Goal: Use online tool/utility: Utilize a website feature to perform a specific function

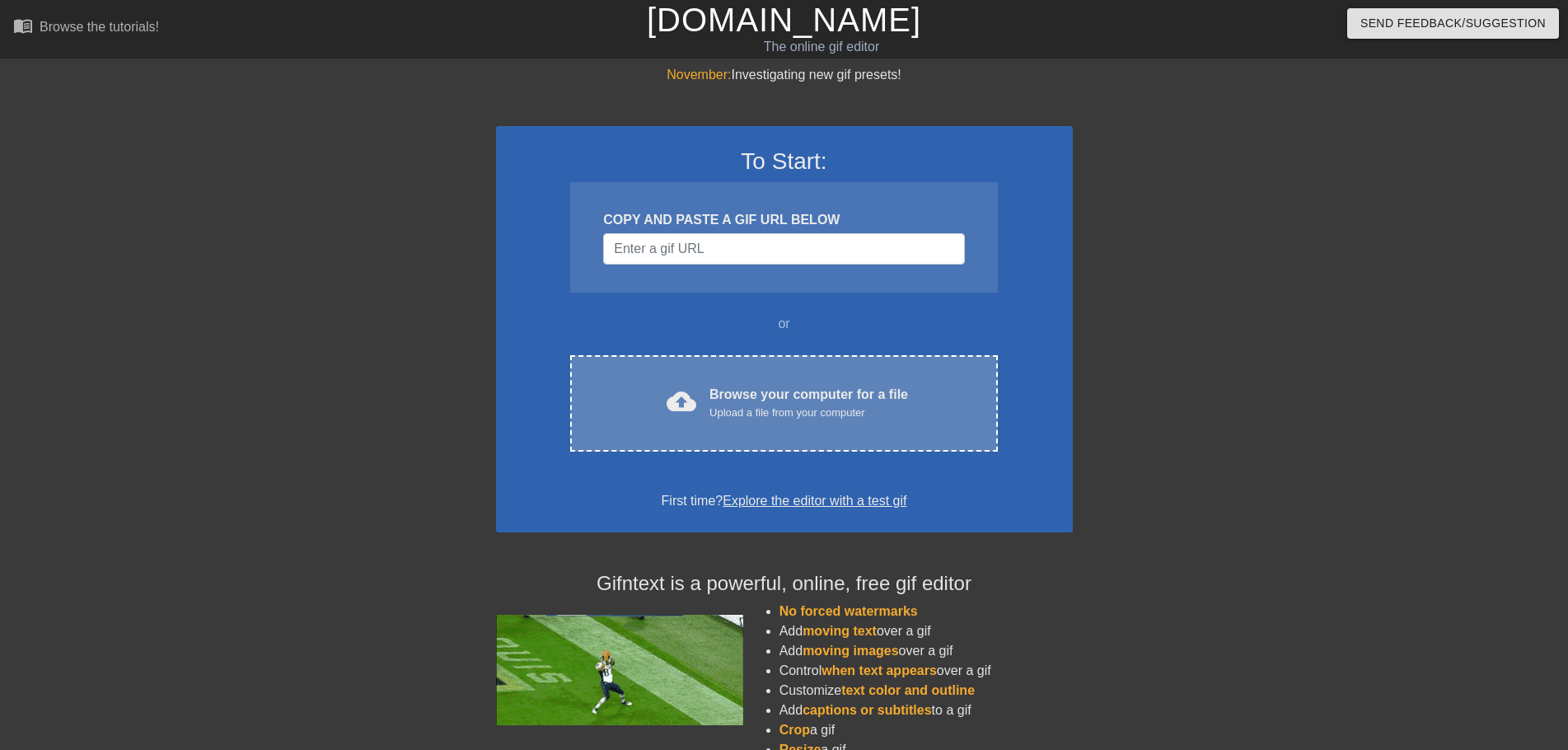
click at [758, 391] on div "Browse your computer for a file Upload a file from your computer" at bounding box center [808, 403] width 198 height 36
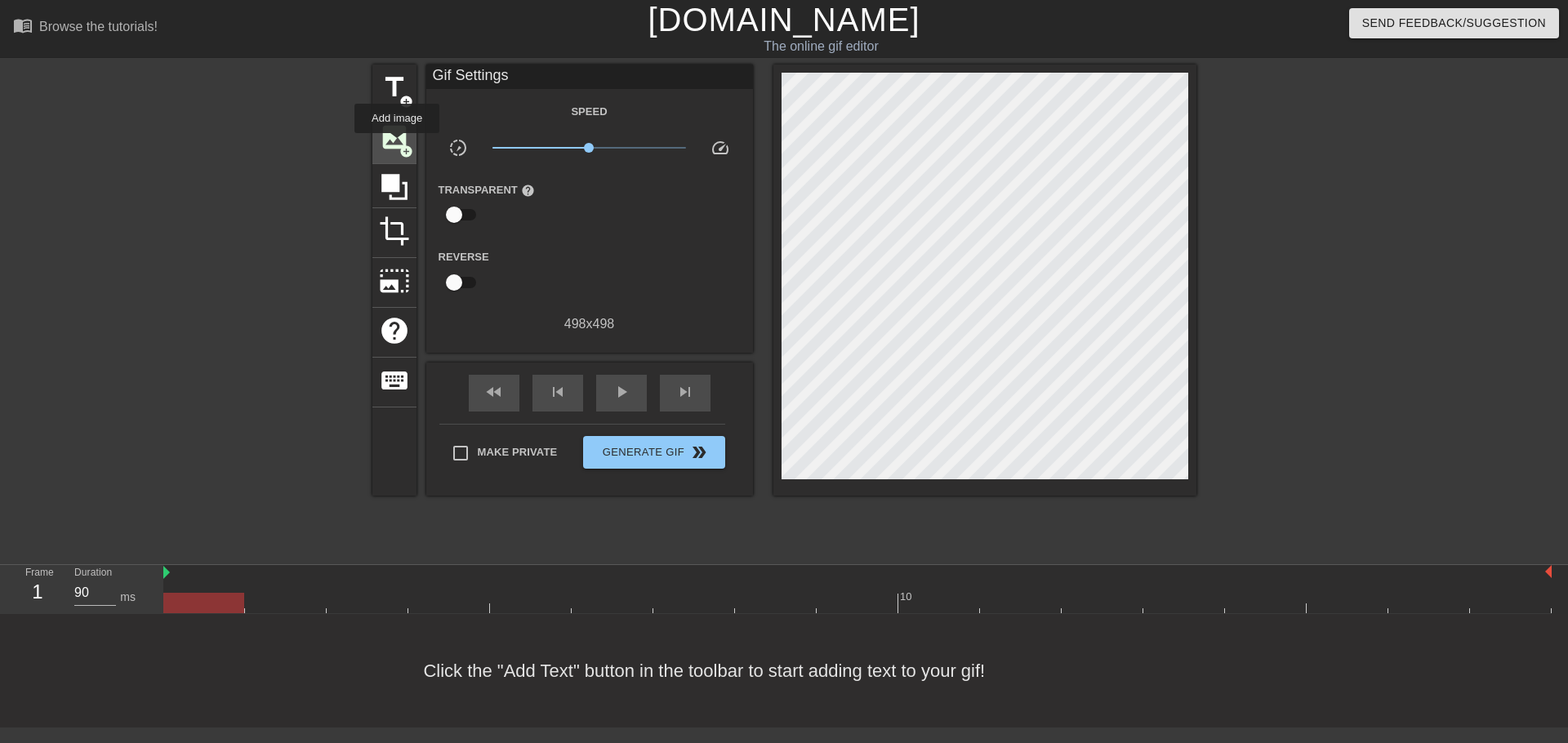
click at [397, 145] on span "image" at bounding box center [394, 137] width 31 height 31
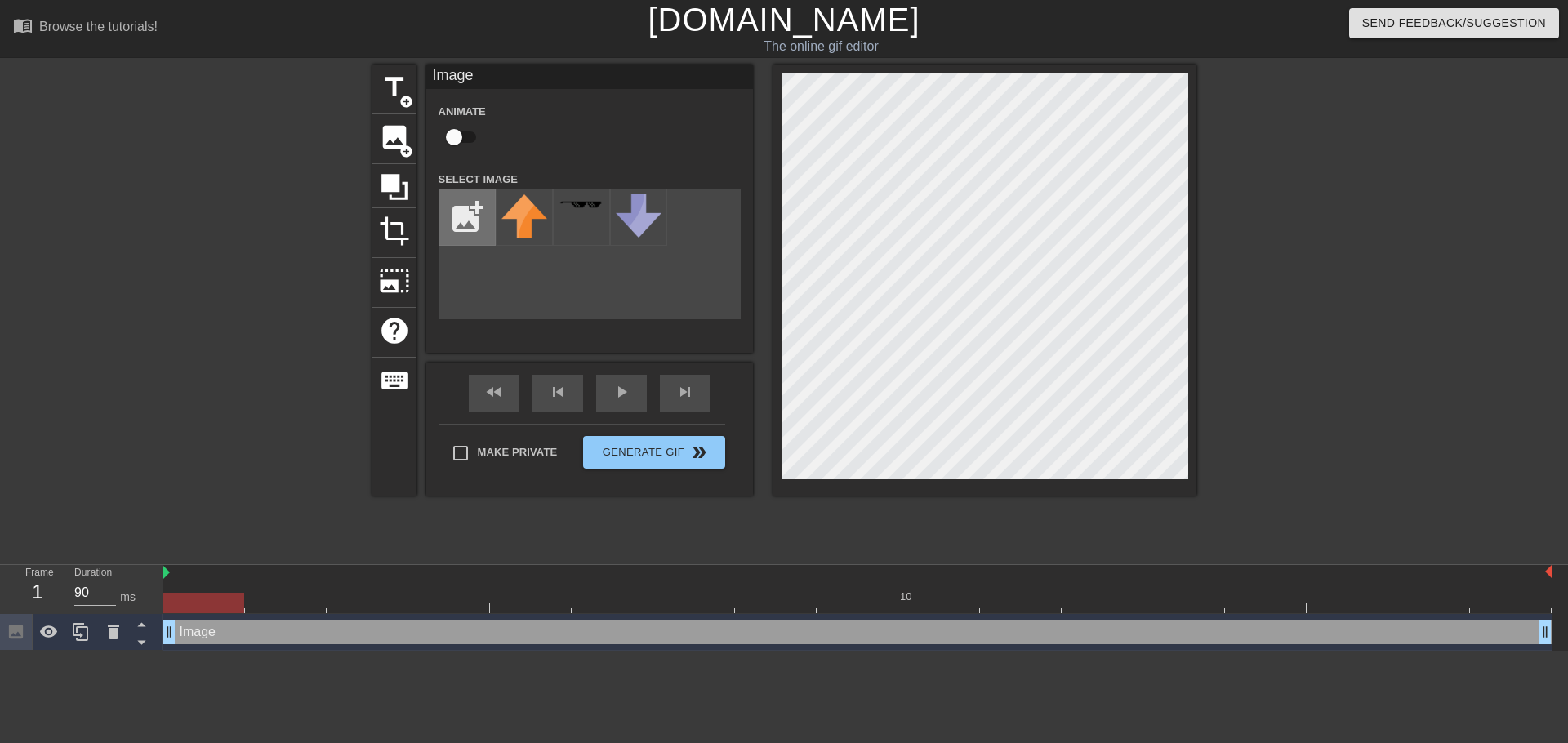
click at [468, 219] on input "file" at bounding box center [467, 217] width 56 height 56
type input "C:\fakepath\dogdancue'.png"
click at [535, 215] on img at bounding box center [524, 215] width 46 height 42
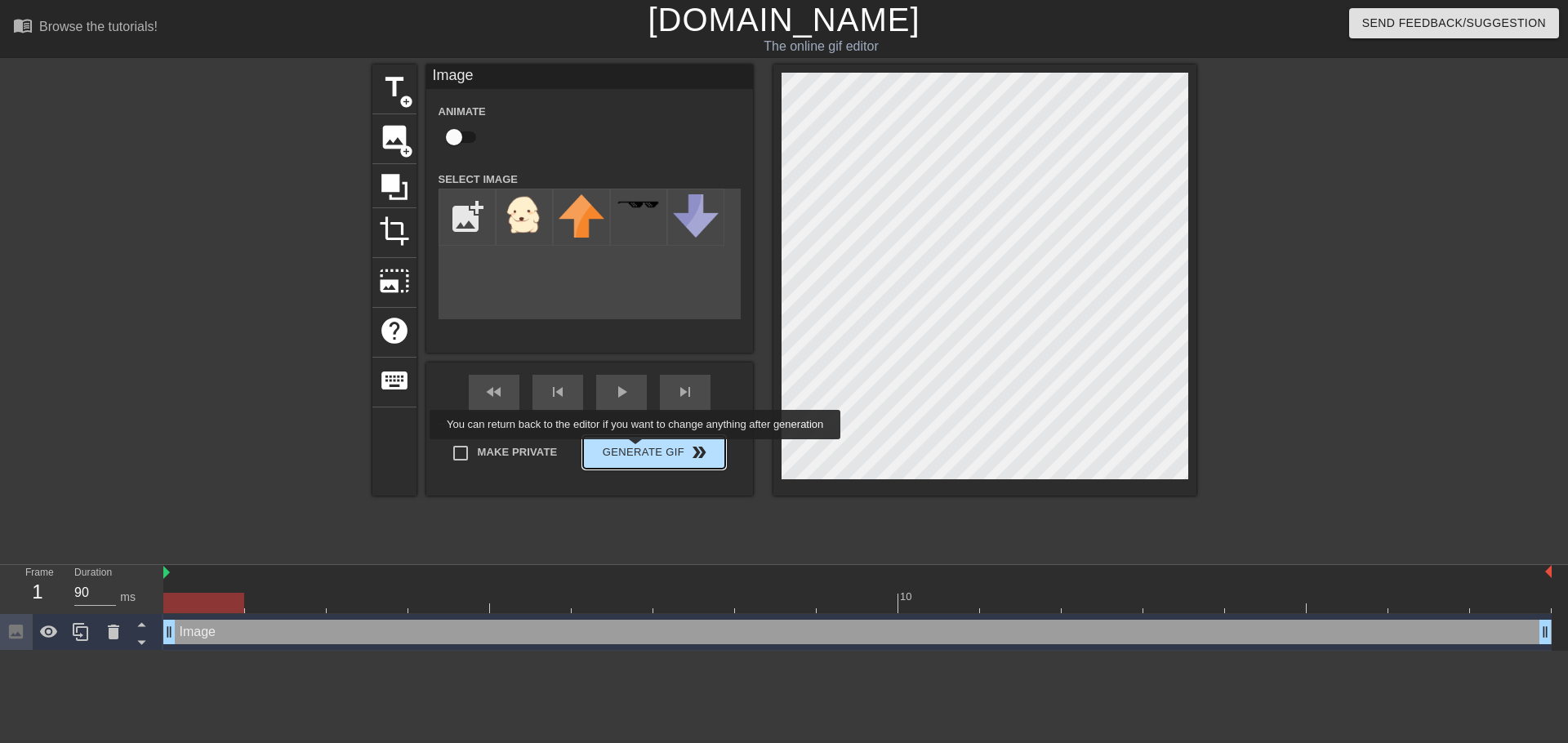
click at [637, 451] on span "Generate Gif double_arrow" at bounding box center [654, 453] width 128 height 20
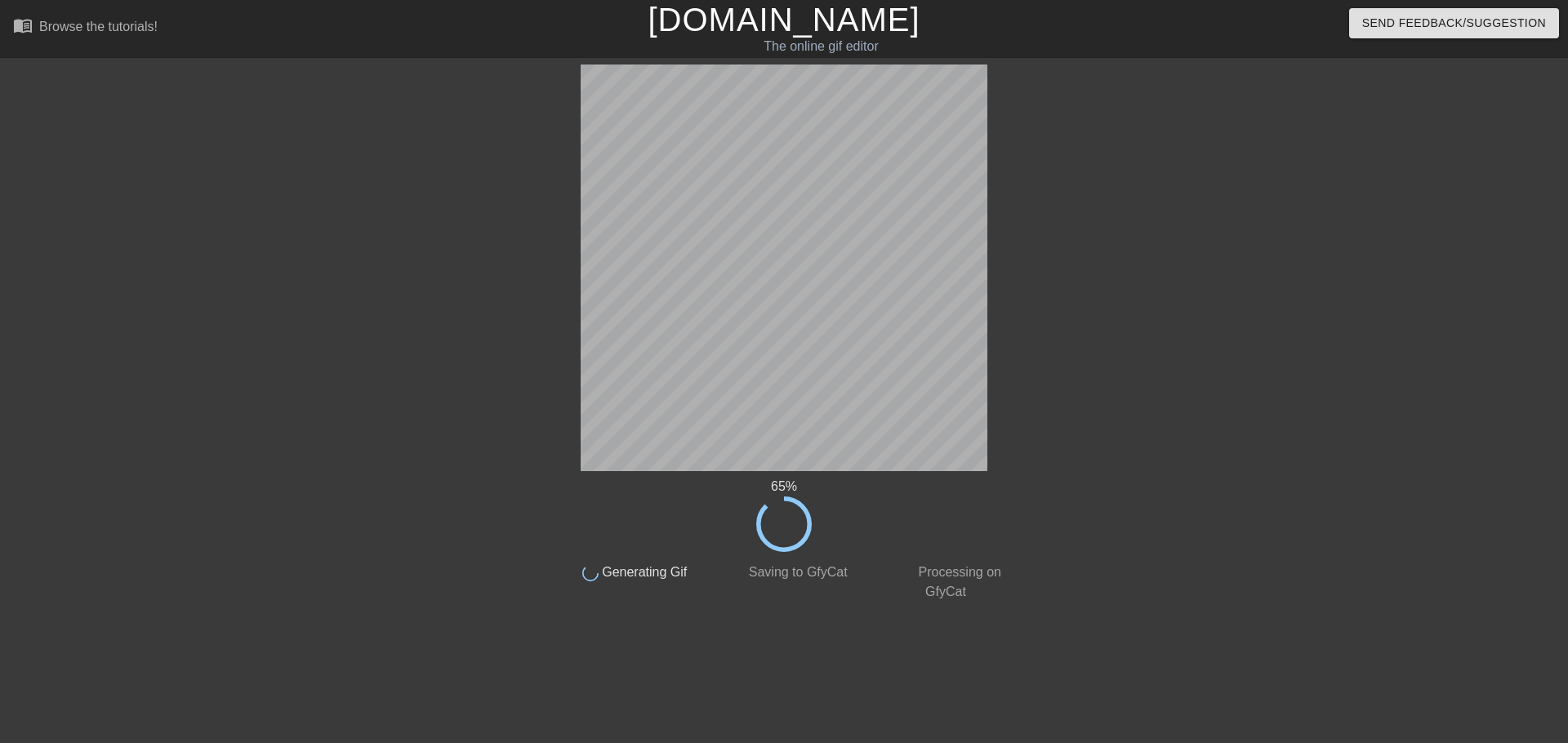
click at [1159, 250] on div at bounding box center [1156, 310] width 245 height 490
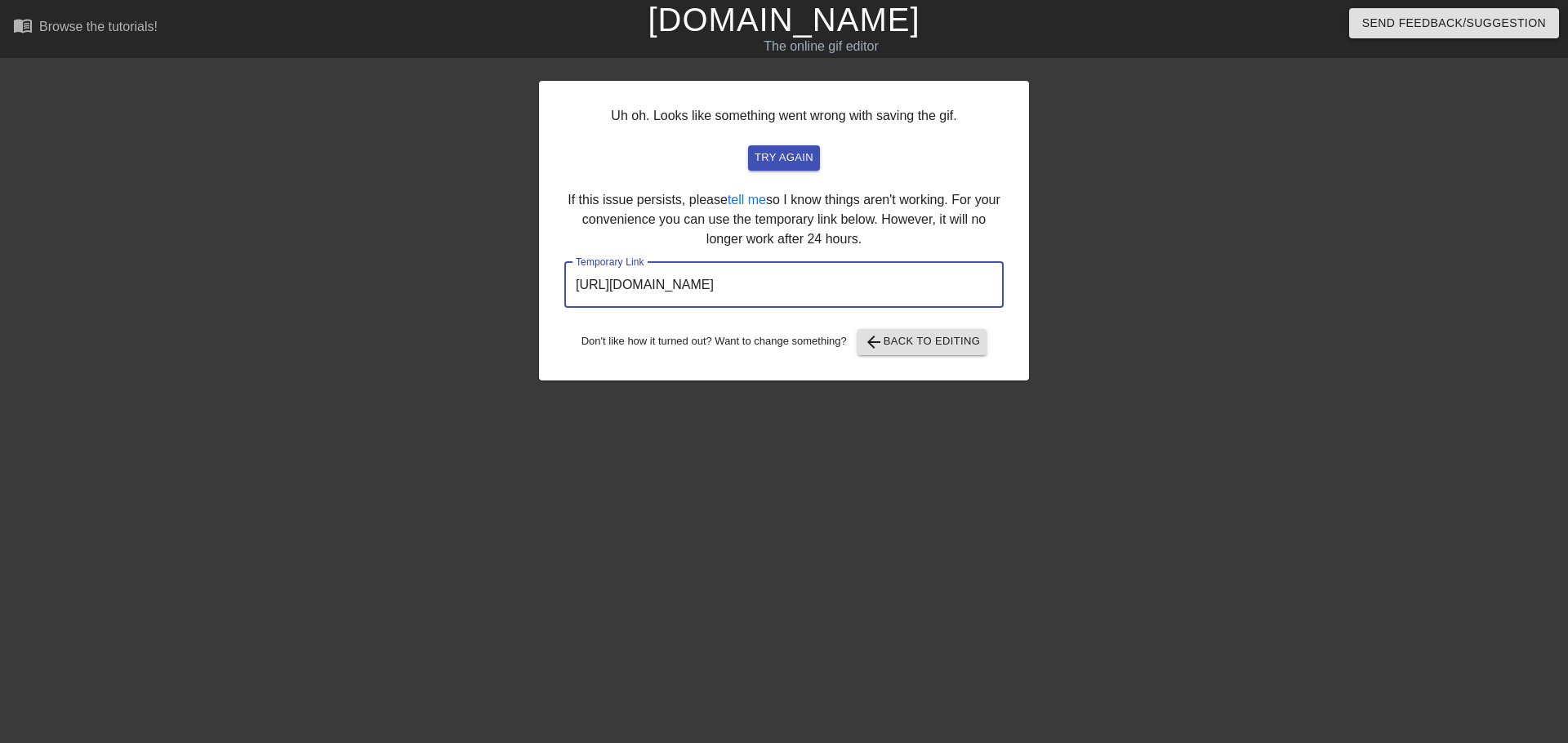
click at [742, 285] on input "https://www.gifntext.com/temp_generations/nXJiFsRy.gif" at bounding box center [784, 285] width 440 height 46
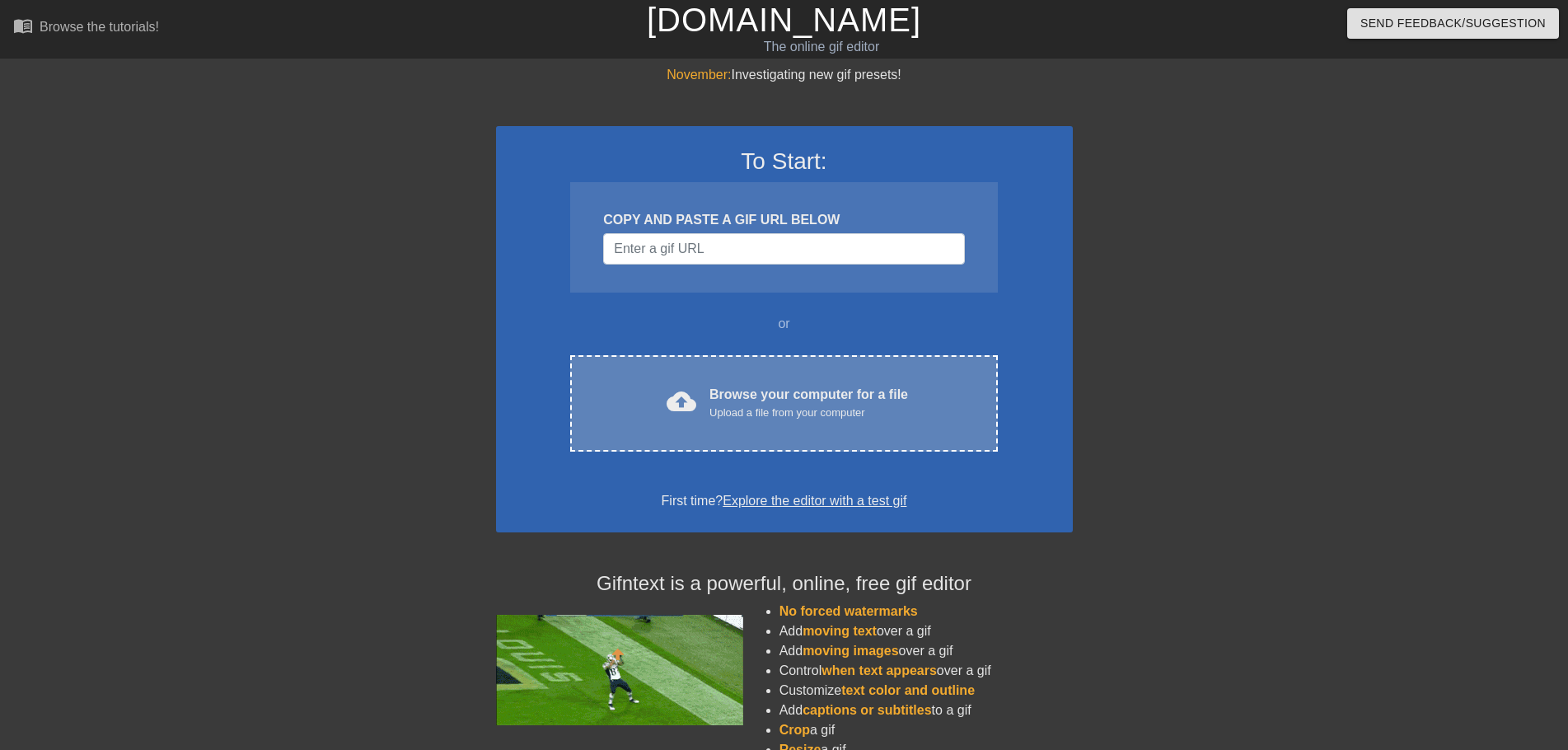
click at [775, 382] on div "cloud_upload Browse your computer for a file Upload a file from your computer C…" at bounding box center [784, 403] width 427 height 97
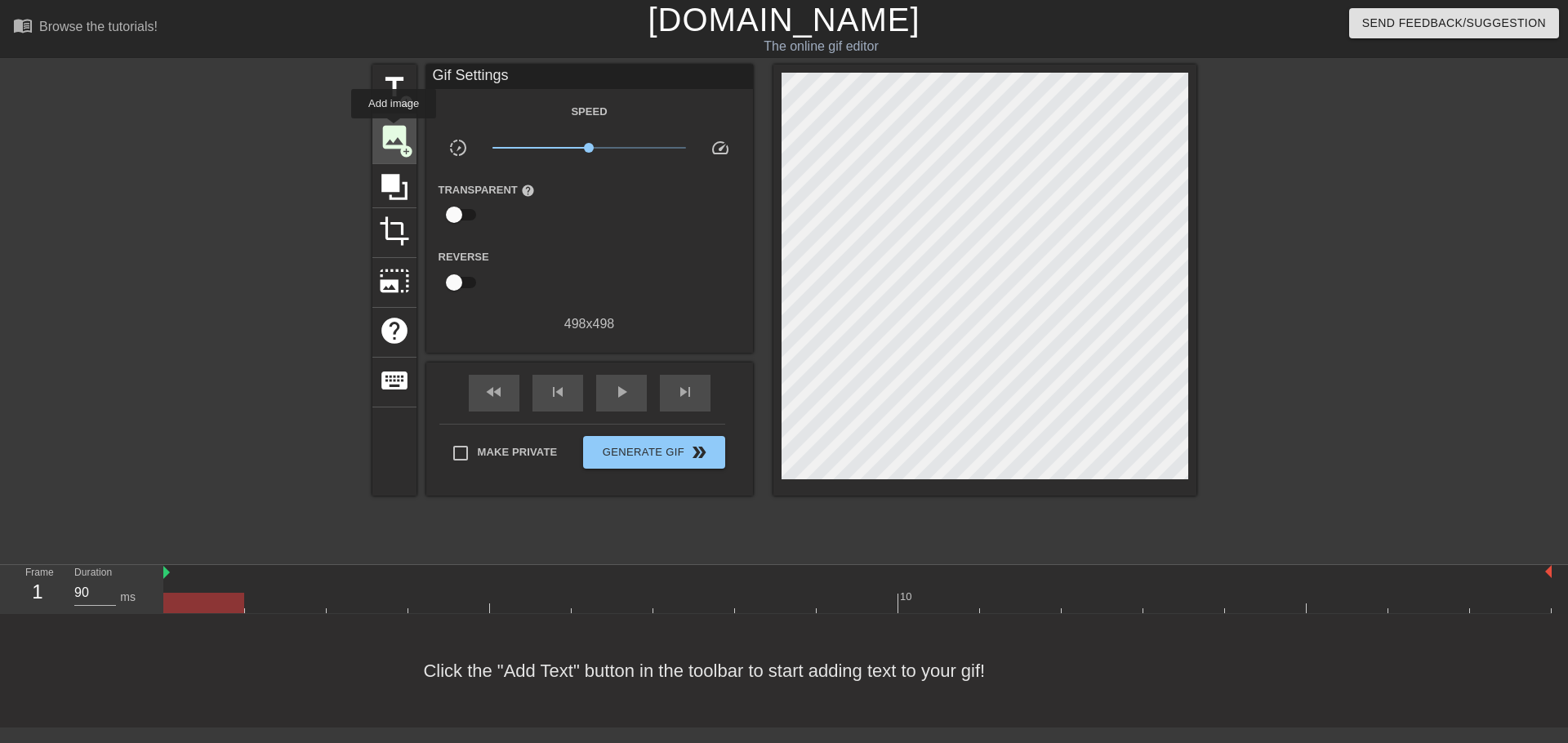
click at [393, 130] on span "image" at bounding box center [394, 137] width 31 height 31
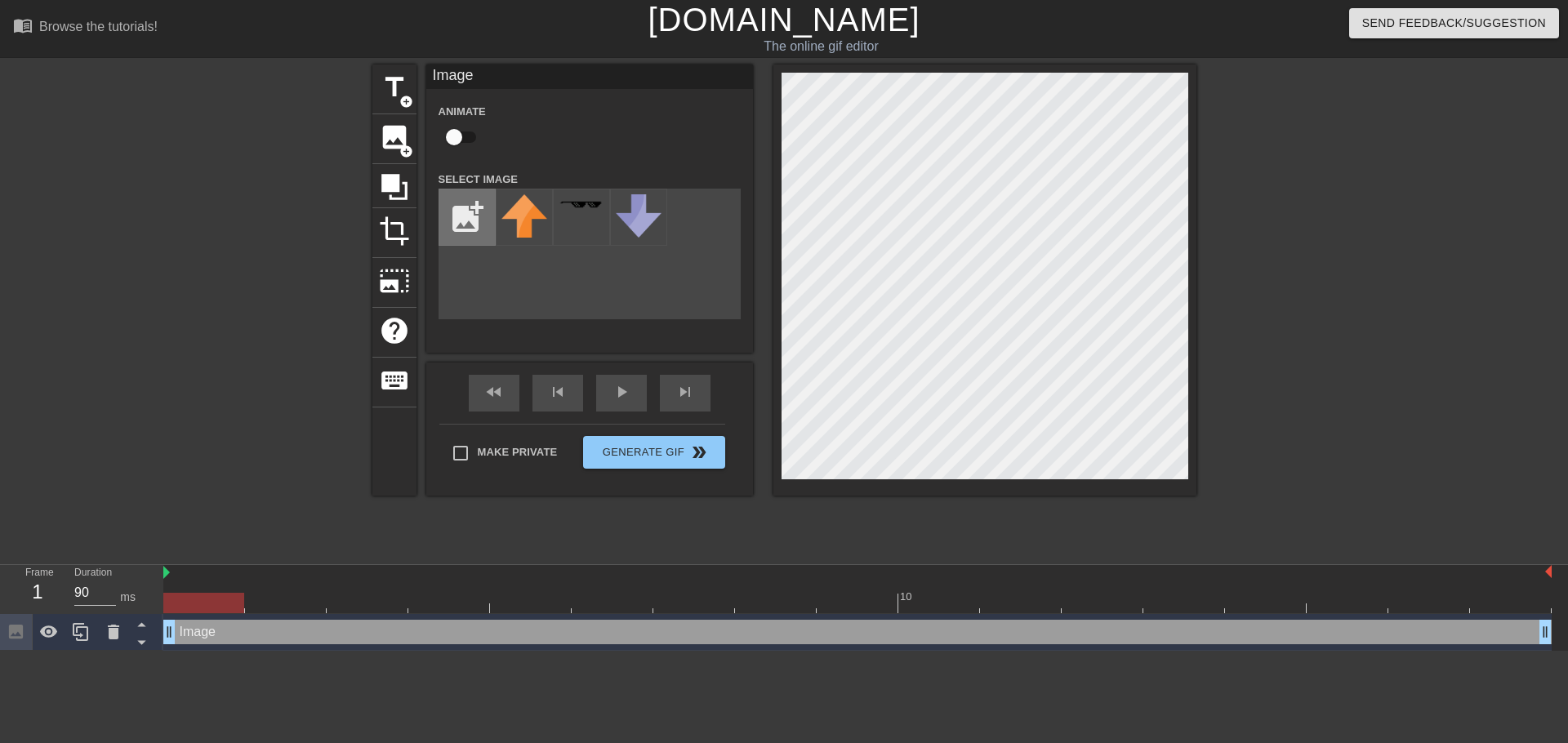
click at [478, 218] on input "file" at bounding box center [467, 217] width 56 height 56
type input "C:\fakepath\dancecattie2.png"
click at [520, 215] on img at bounding box center [524, 215] width 46 height 43
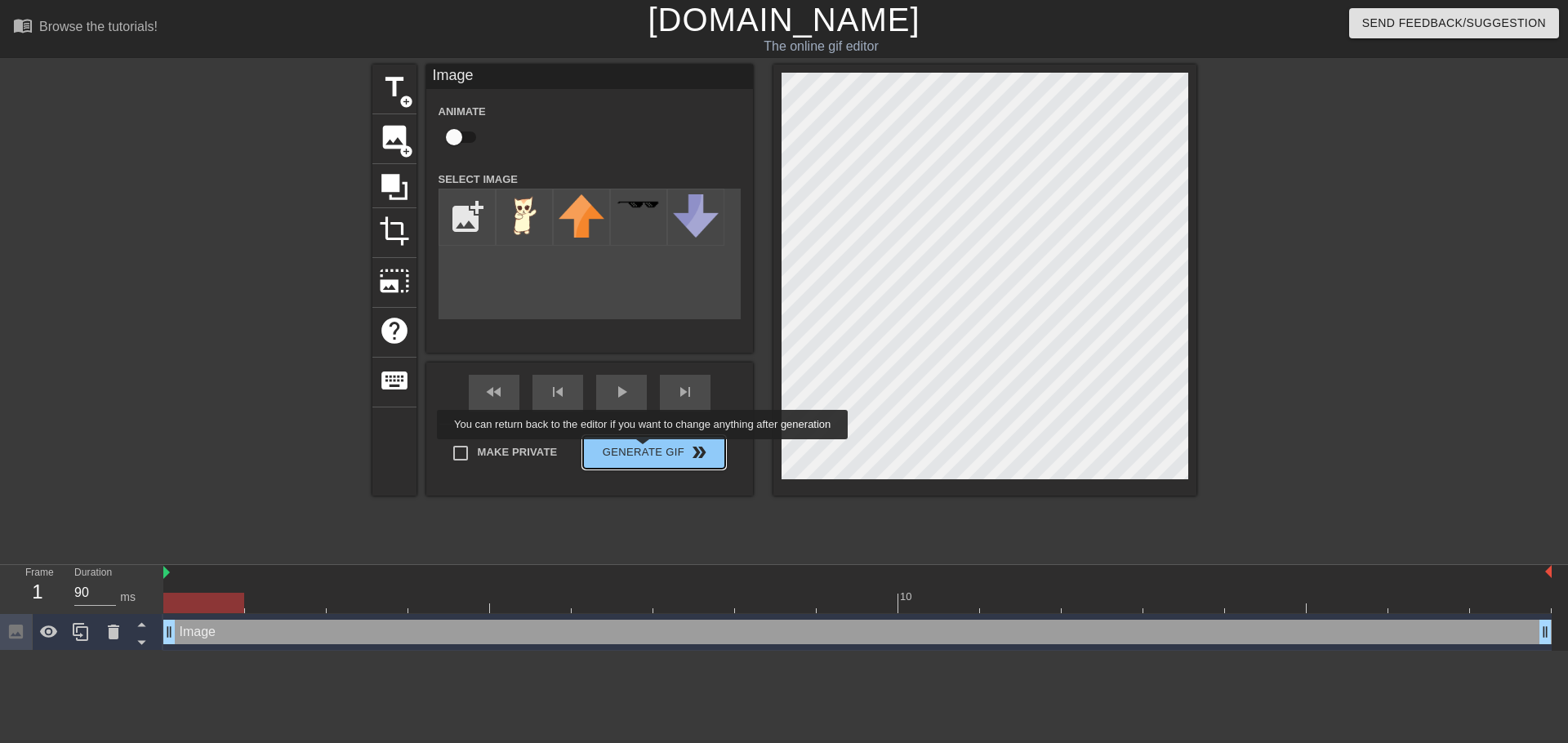
drag, startPoint x: 645, startPoint y: 451, endPoint x: 647, endPoint y: 463, distance: 12.2
click at [647, 463] on button "Generate Gif double_arrow" at bounding box center [653, 453] width 141 height 33
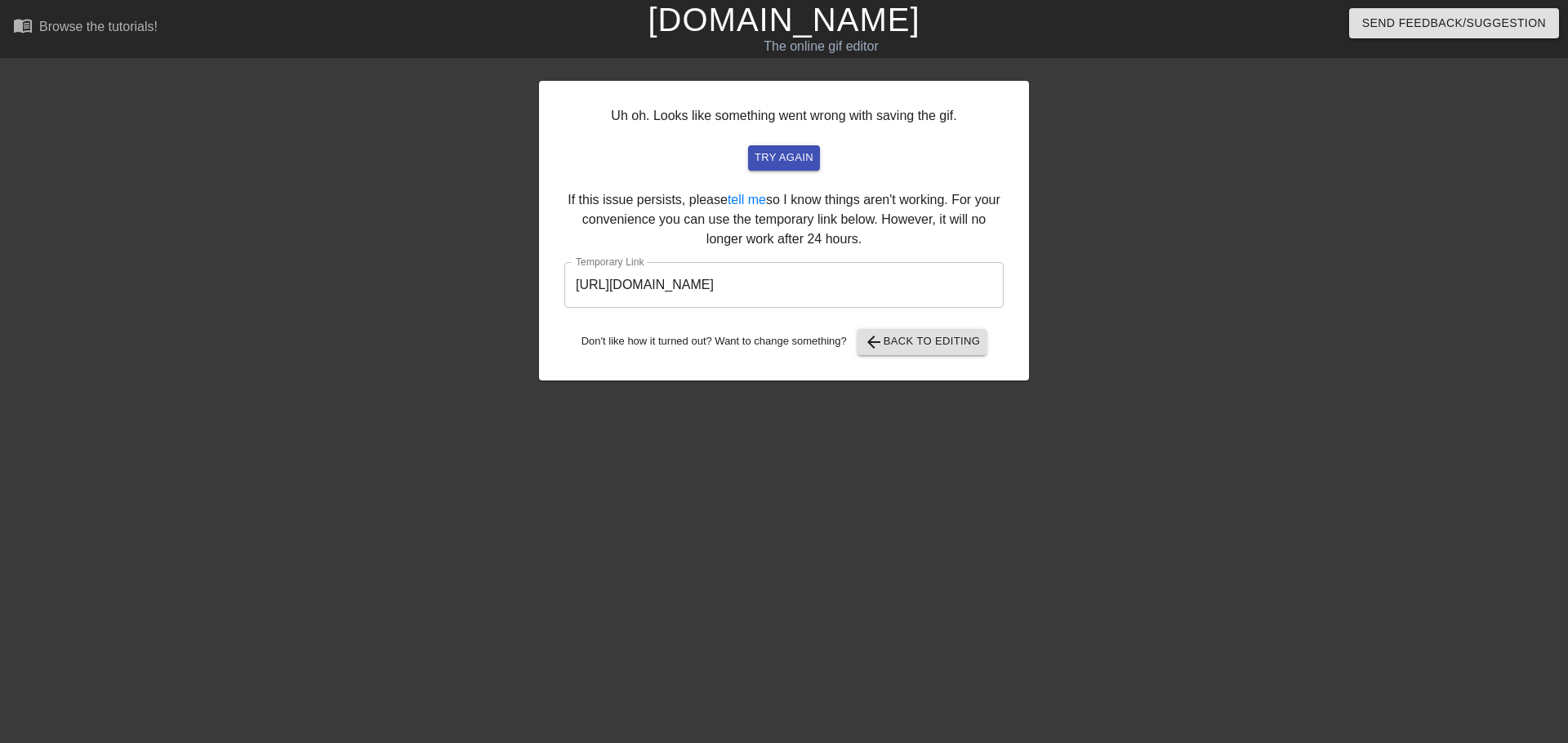
click at [820, 290] on input "https://www.gifntext.com/temp_generations/bgsIcLiM.gif" at bounding box center [784, 285] width 440 height 46
click at [910, 346] on span "arrow_back Back to Editing" at bounding box center [922, 342] width 117 height 20
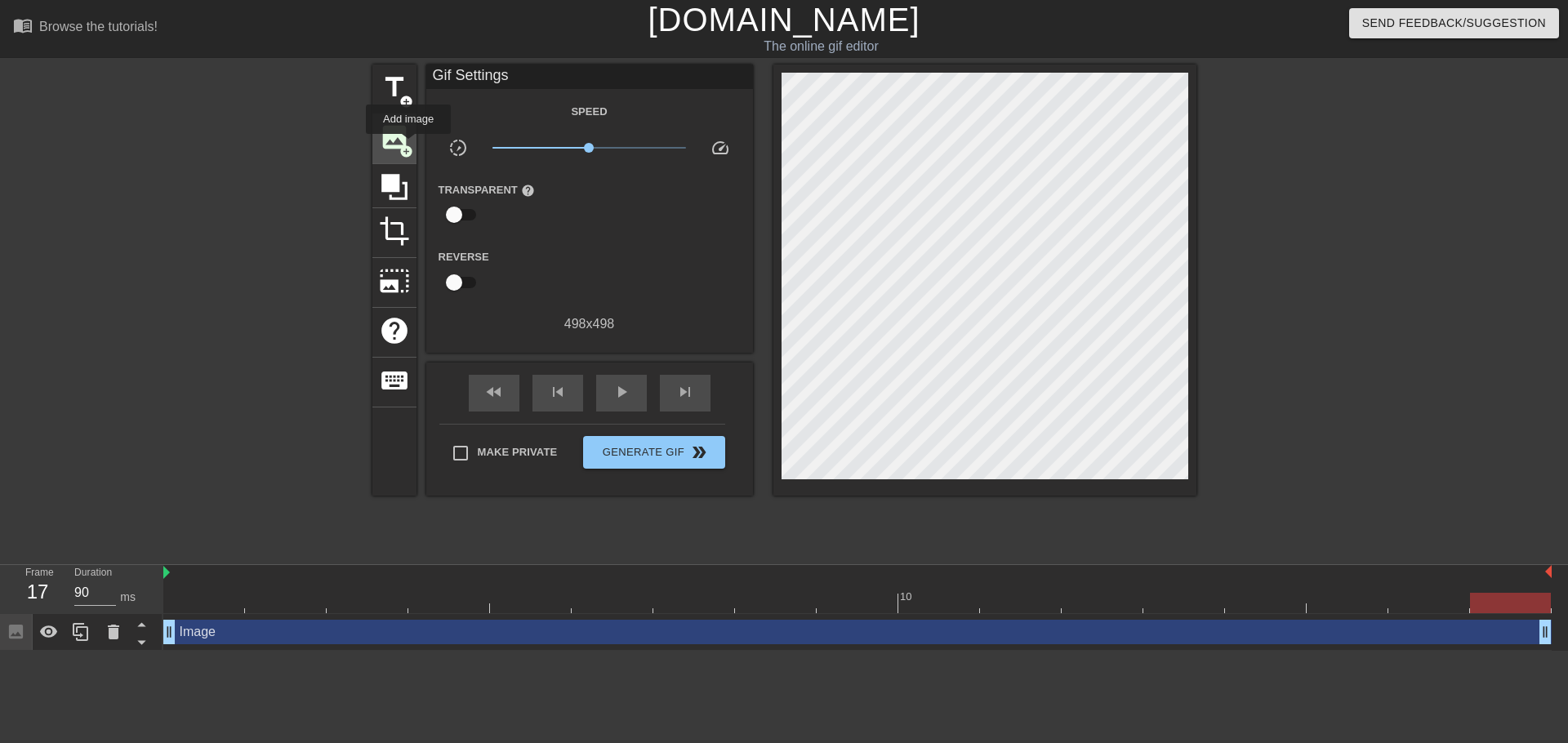
click at [408, 146] on span "add_circle" at bounding box center [406, 151] width 14 height 14
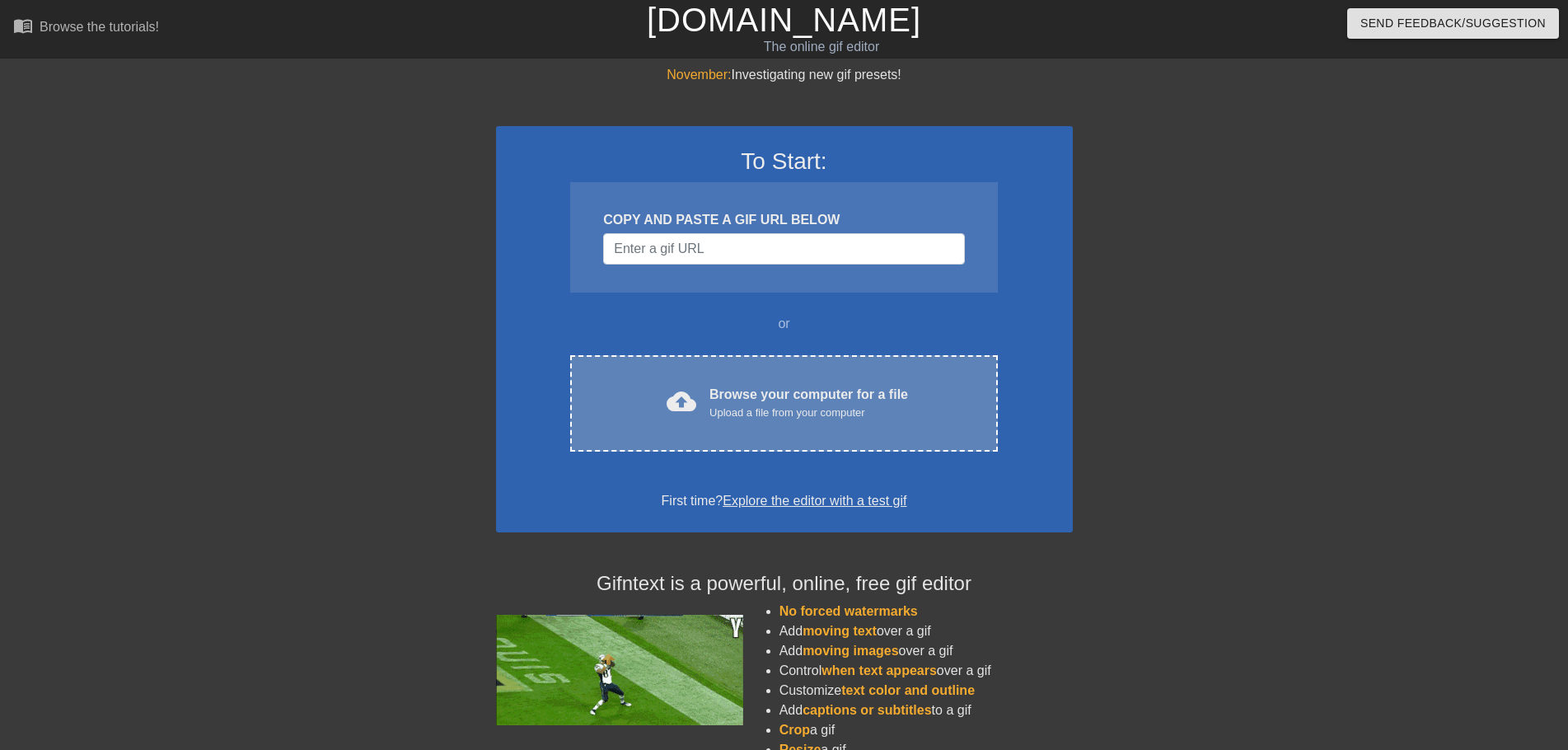
click at [720, 403] on div "Browse your computer for a file Upload a file from your computer" at bounding box center [808, 403] width 198 height 36
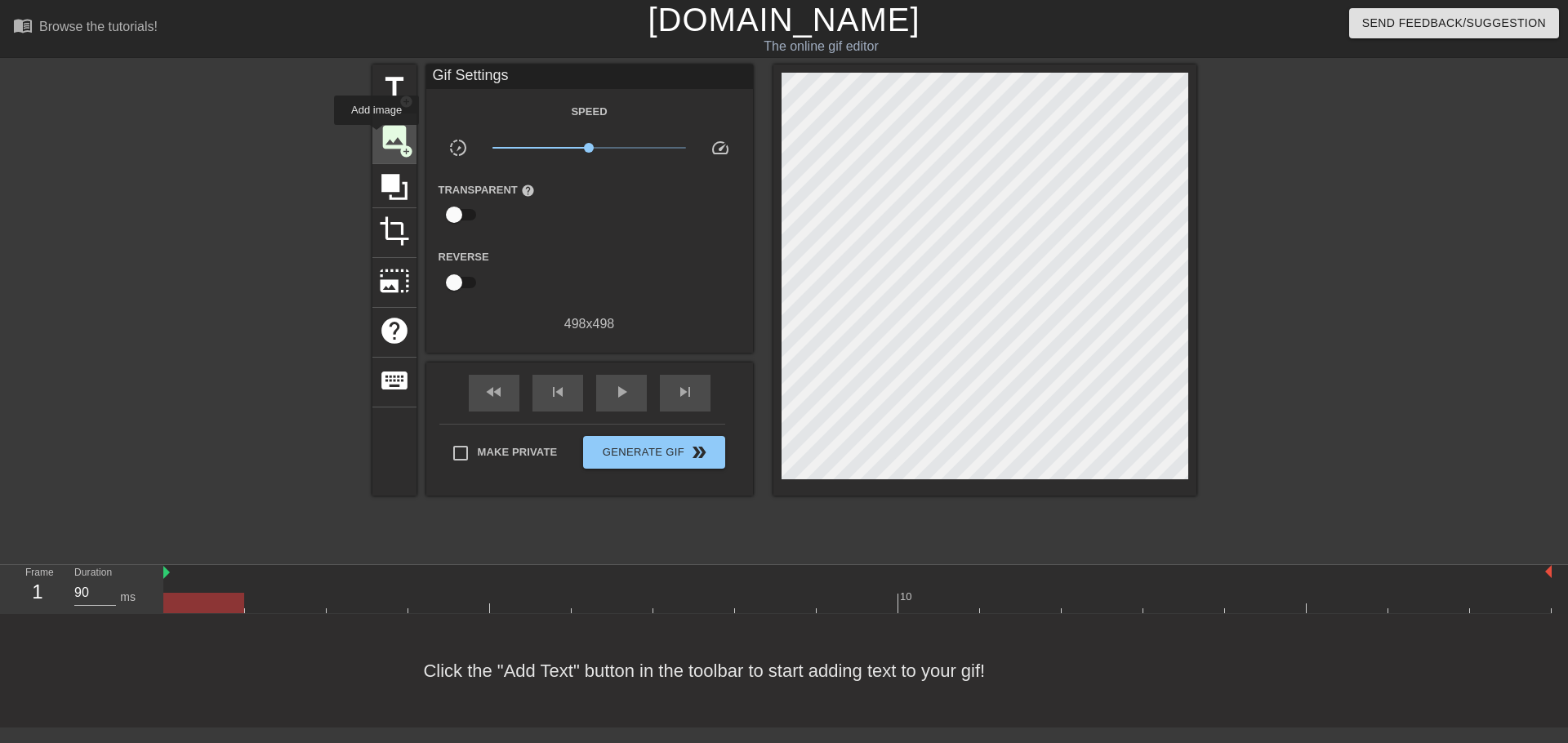
click at [376, 137] on div "image add_circle" at bounding box center [394, 139] width 44 height 50
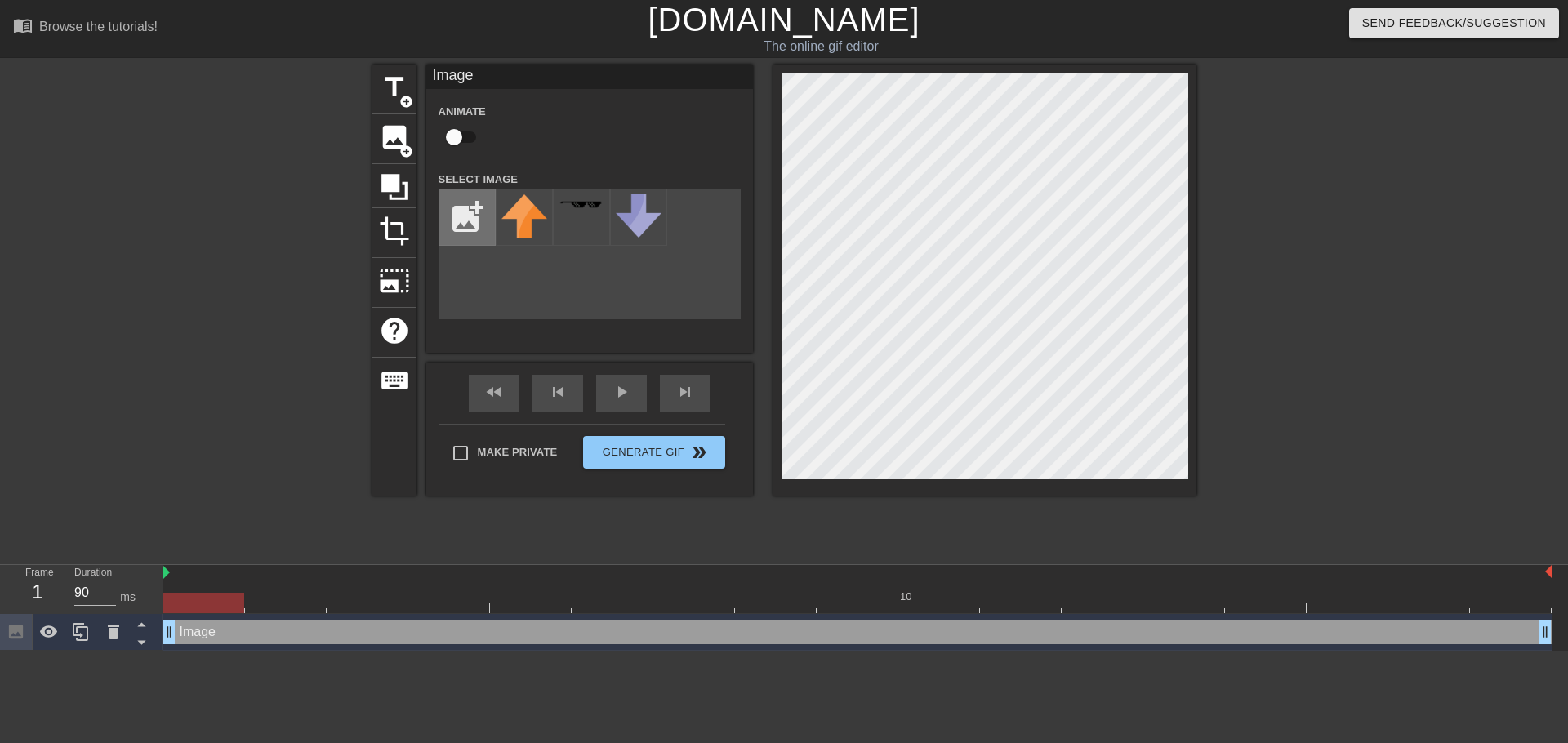
click at [457, 228] on input "file" at bounding box center [467, 217] width 56 height 56
type input "C:\fakepath\dancecattie2.png"
click at [516, 209] on img at bounding box center [524, 215] width 46 height 43
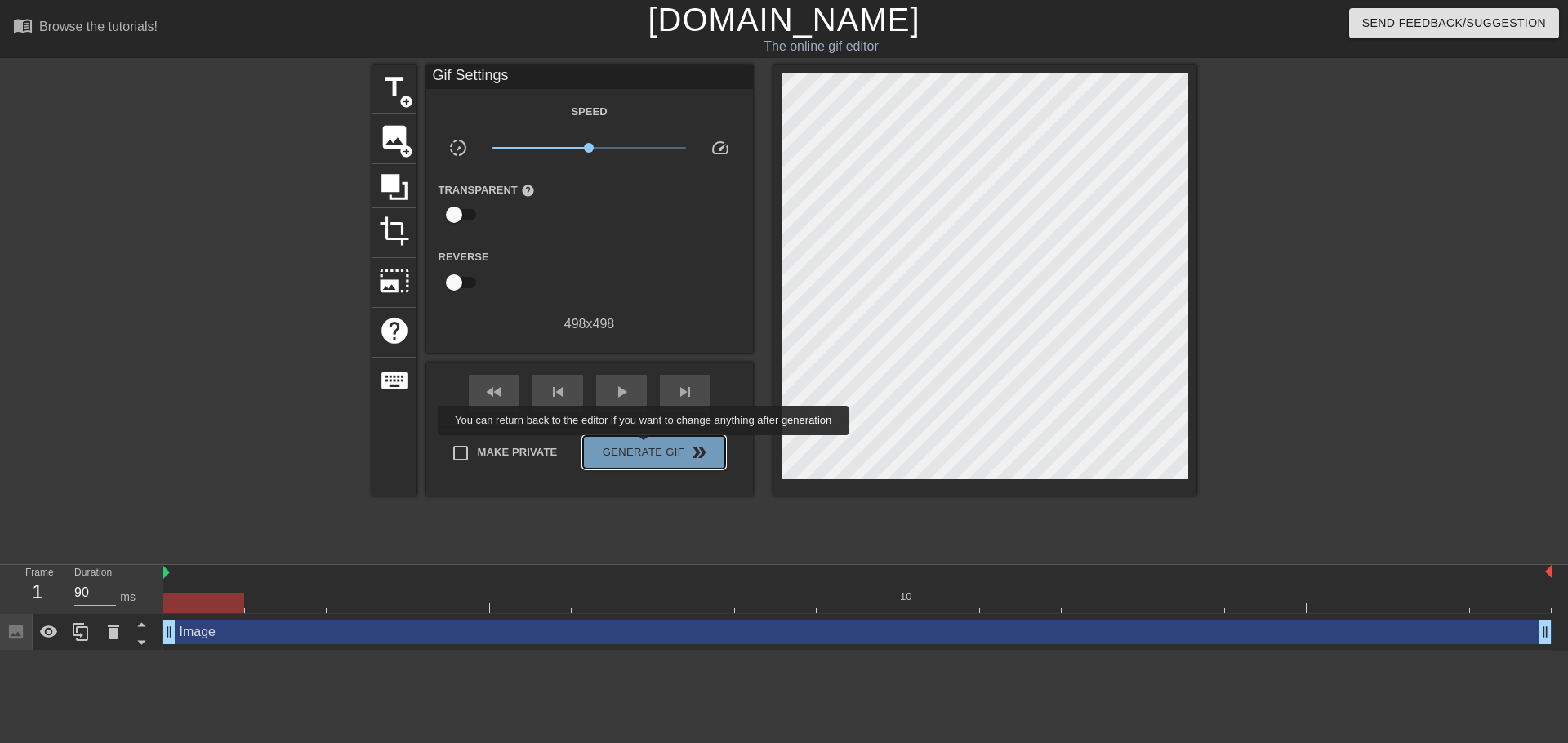
click at [646, 446] on span "Generate Gif double_arrow" at bounding box center [654, 453] width 128 height 20
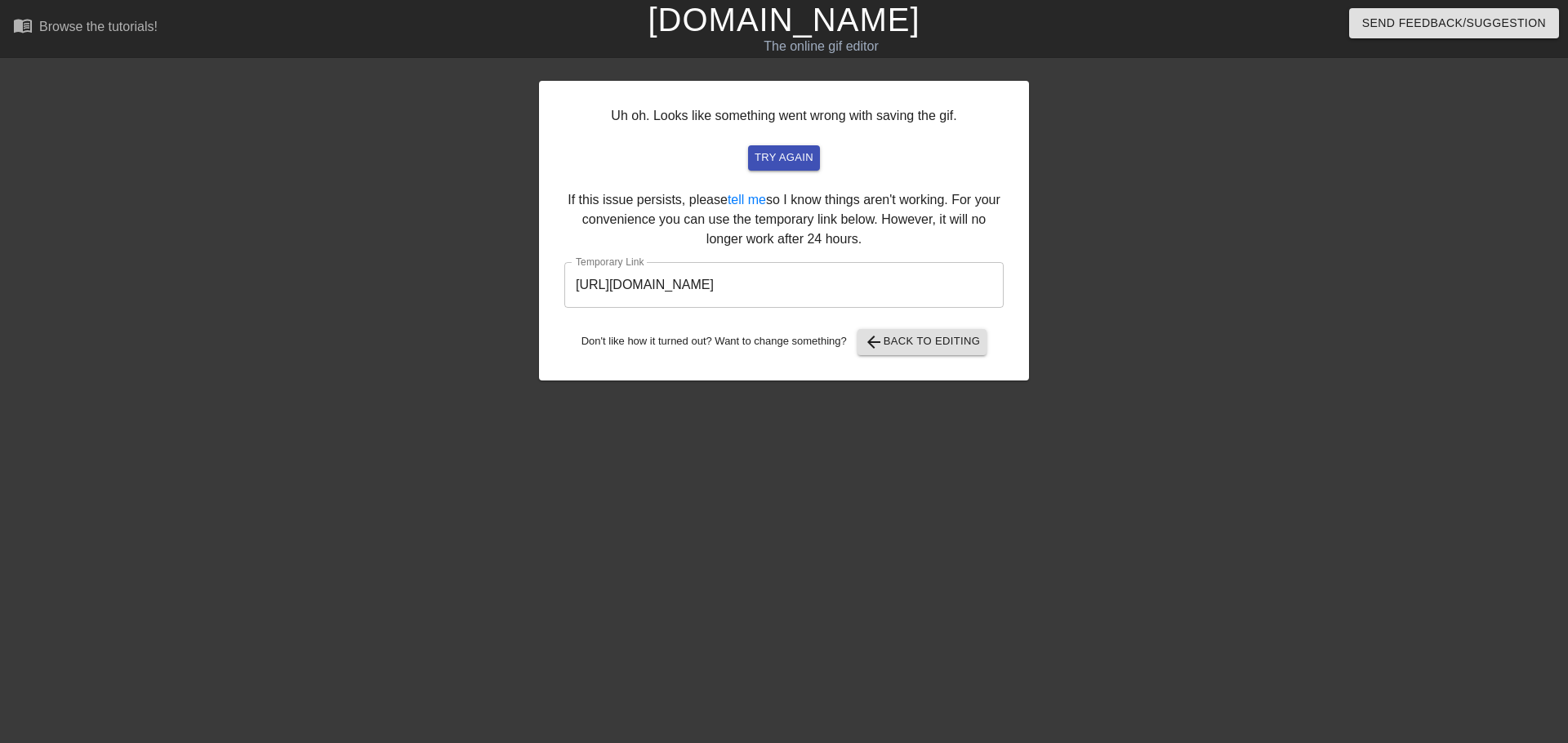
click at [797, 297] on input "https://www.gifntext.com/temp_generations/15mLkAUq.gif" at bounding box center [784, 285] width 440 height 46
click at [793, 159] on span "try again" at bounding box center [784, 158] width 59 height 19
click at [777, 161] on span "try again" at bounding box center [784, 158] width 59 height 19
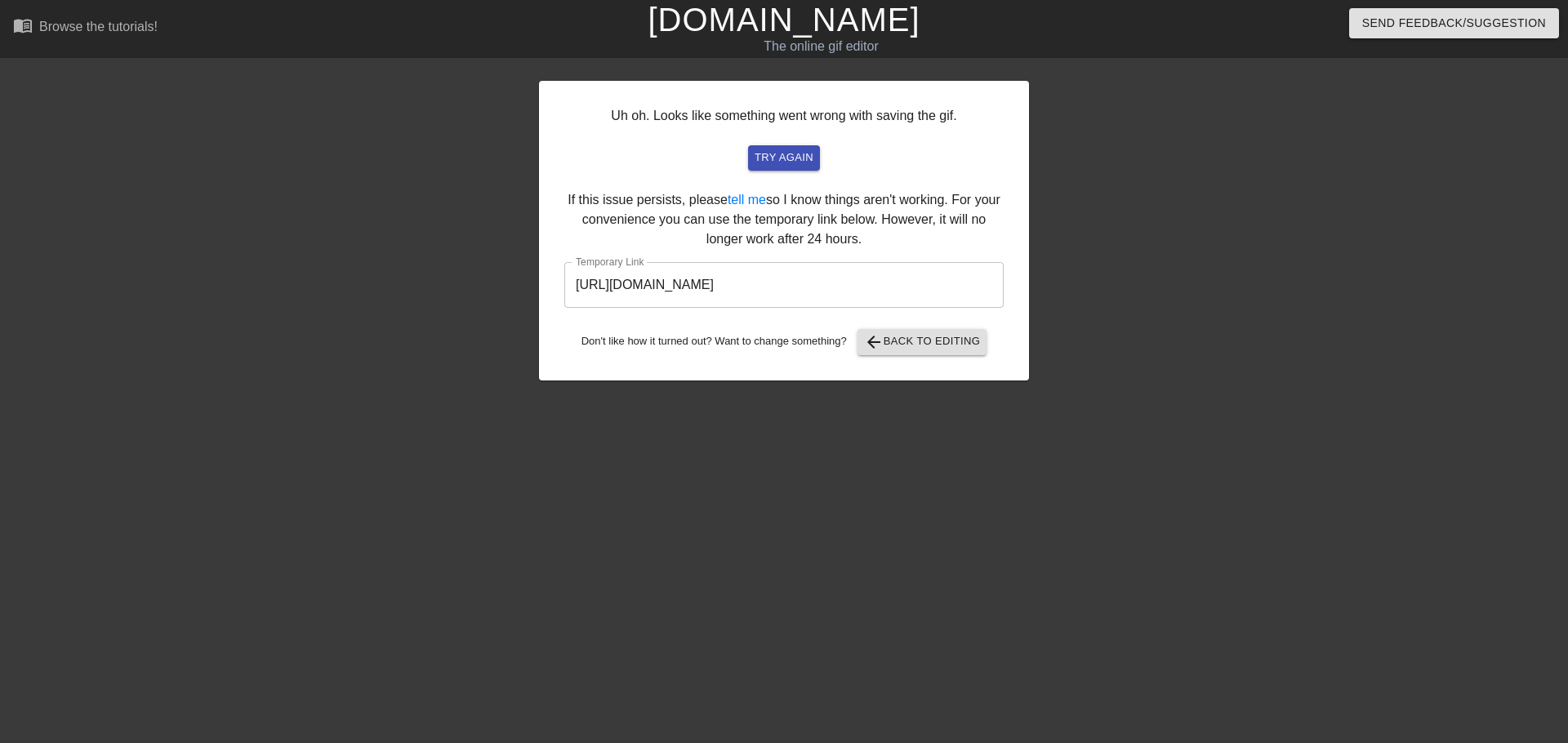
click at [753, 297] on input "https://www.gifntext.com/temp_generations/Pn0CYriJ.gif" at bounding box center [784, 285] width 440 height 46
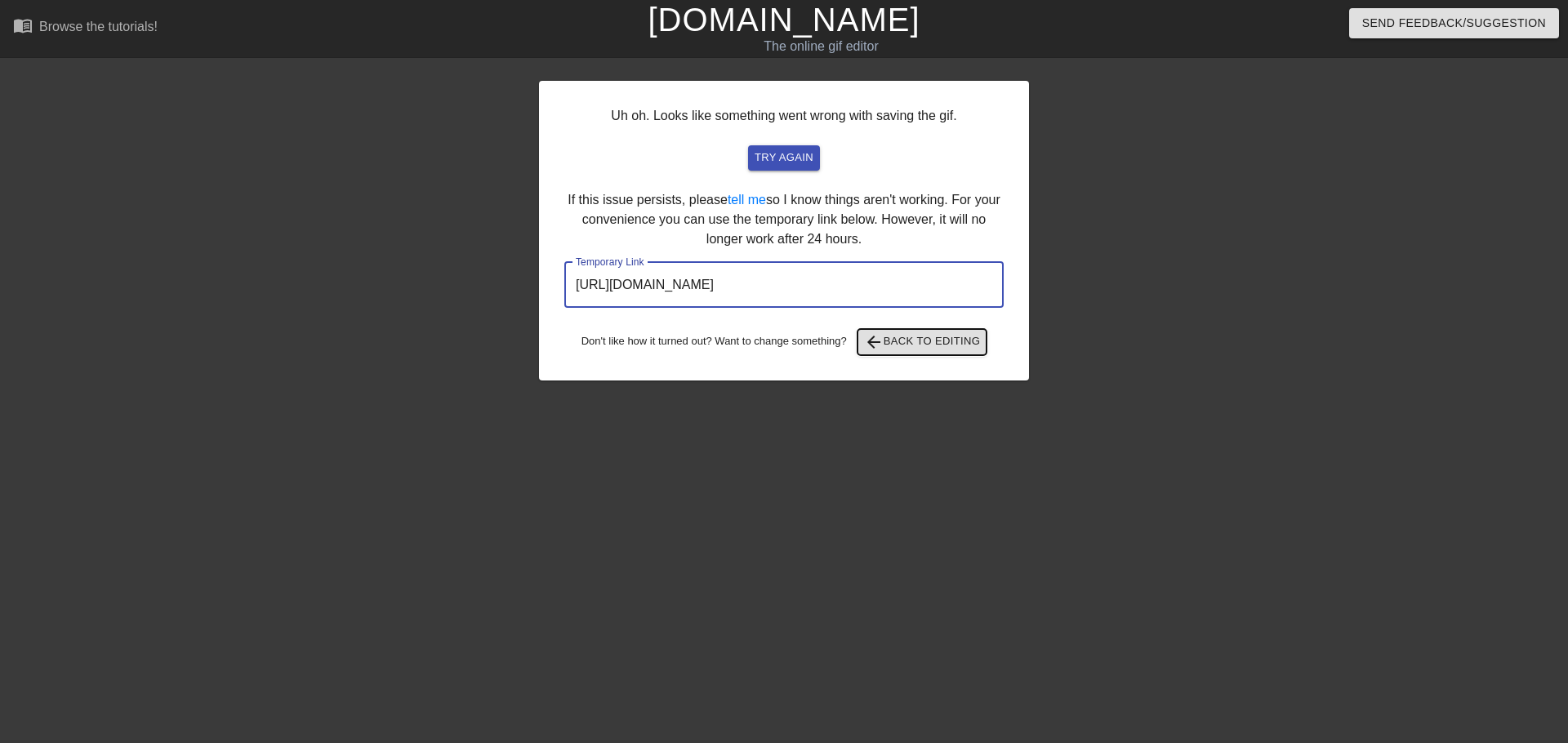
click at [918, 337] on span "arrow_back Back to Editing" at bounding box center [922, 342] width 117 height 20
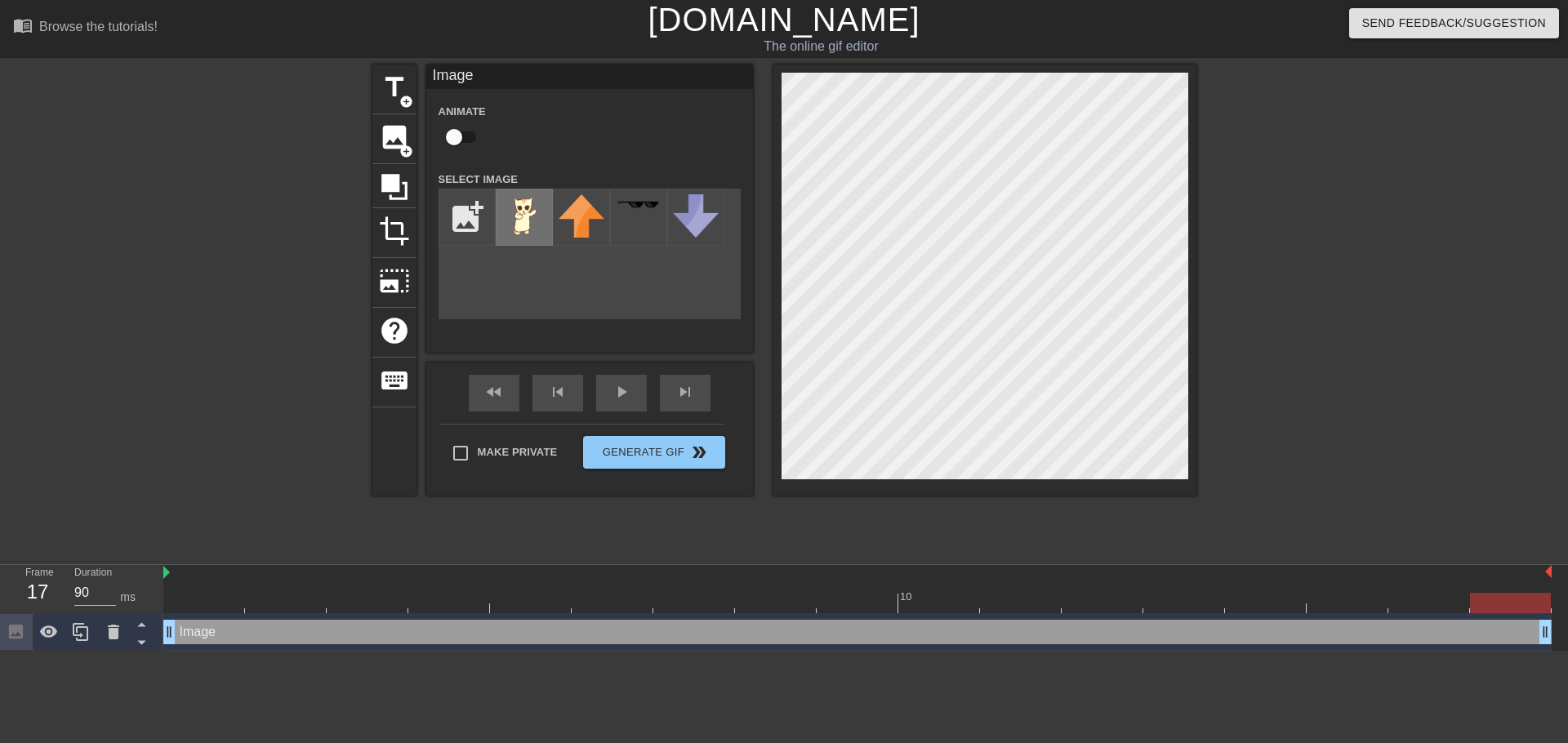
click at [519, 219] on img at bounding box center [524, 215] width 46 height 43
click at [710, 217] on img at bounding box center [696, 216] width 46 height 44
click at [477, 221] on input "file" at bounding box center [467, 217] width 56 height 56
type input "C:\fakepath\dancecattie2.png"
click at [524, 225] on img at bounding box center [524, 215] width 46 height 43
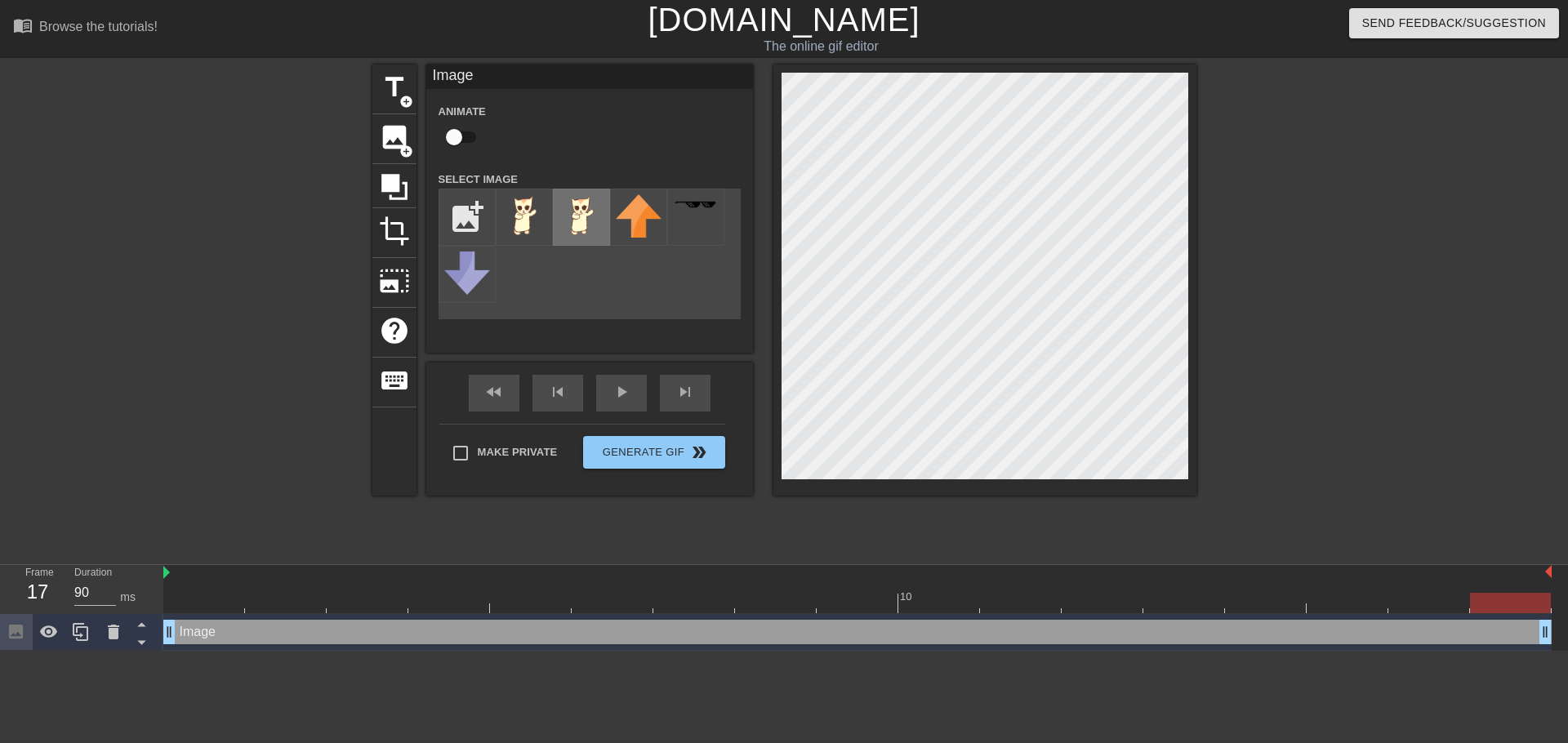
click at [579, 226] on img at bounding box center [581, 215] width 46 height 43
click at [531, 216] on img at bounding box center [524, 215] width 46 height 43
click at [577, 215] on img at bounding box center [581, 215] width 46 height 43
click at [535, 214] on img at bounding box center [524, 215] width 46 height 43
click at [600, 222] on img at bounding box center [581, 215] width 46 height 43
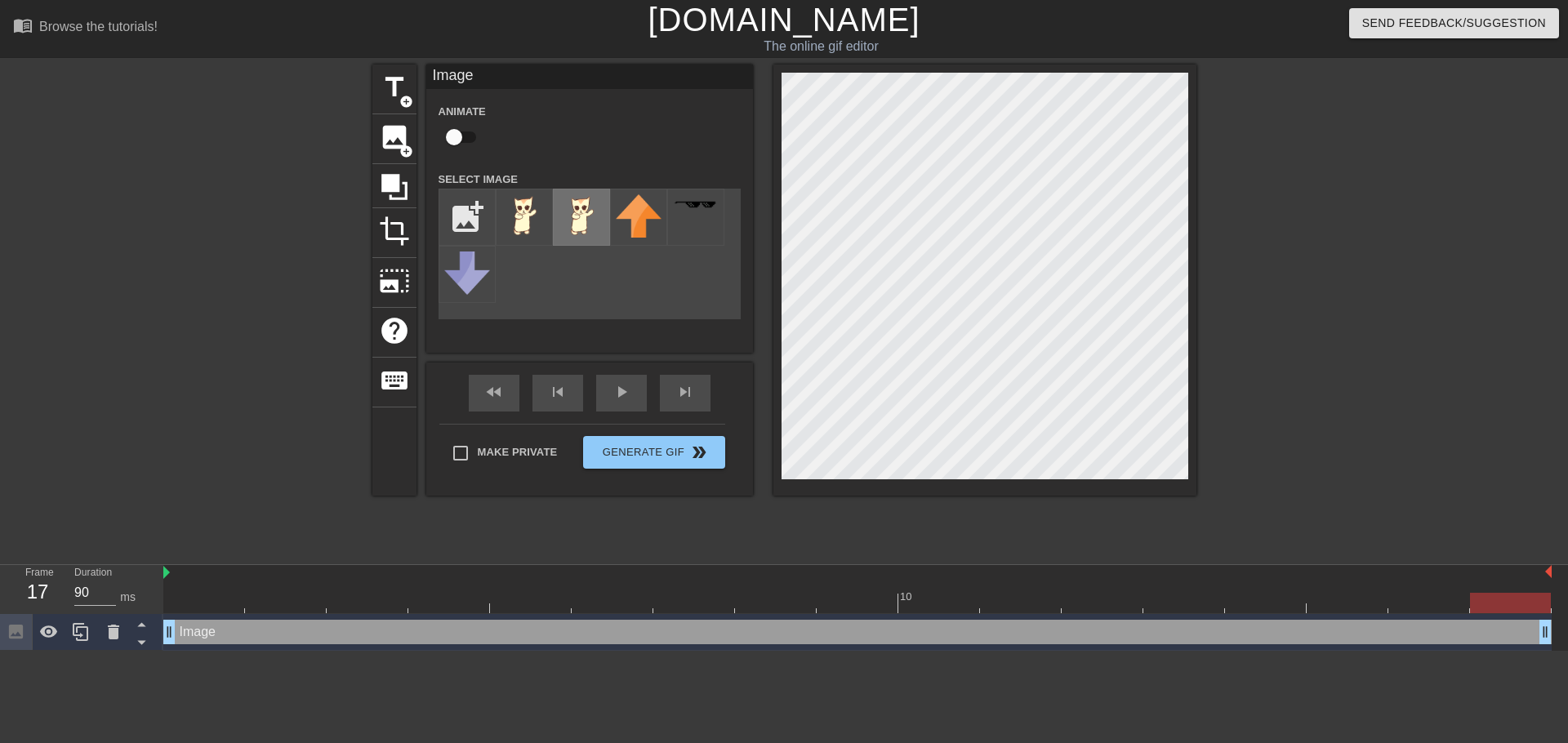
click at [600, 222] on img at bounding box center [581, 215] width 46 height 43
click at [580, 221] on img at bounding box center [581, 215] width 46 height 43
click at [611, 221] on div at bounding box center [638, 217] width 57 height 57
click at [535, 219] on img at bounding box center [524, 215] width 46 height 43
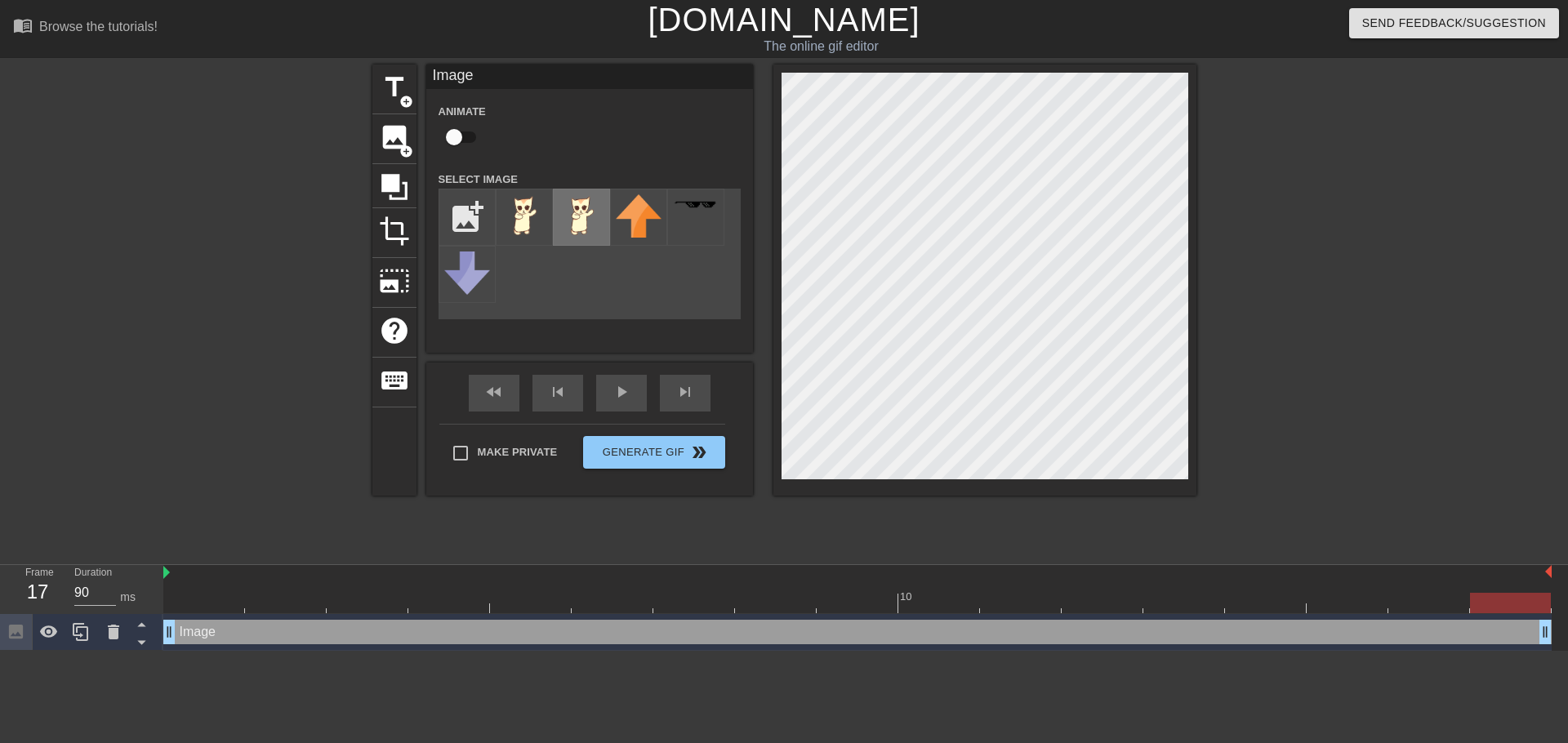
click at [575, 219] on img at bounding box center [581, 215] width 46 height 43
click at [628, 224] on img at bounding box center [638, 216] width 46 height 44
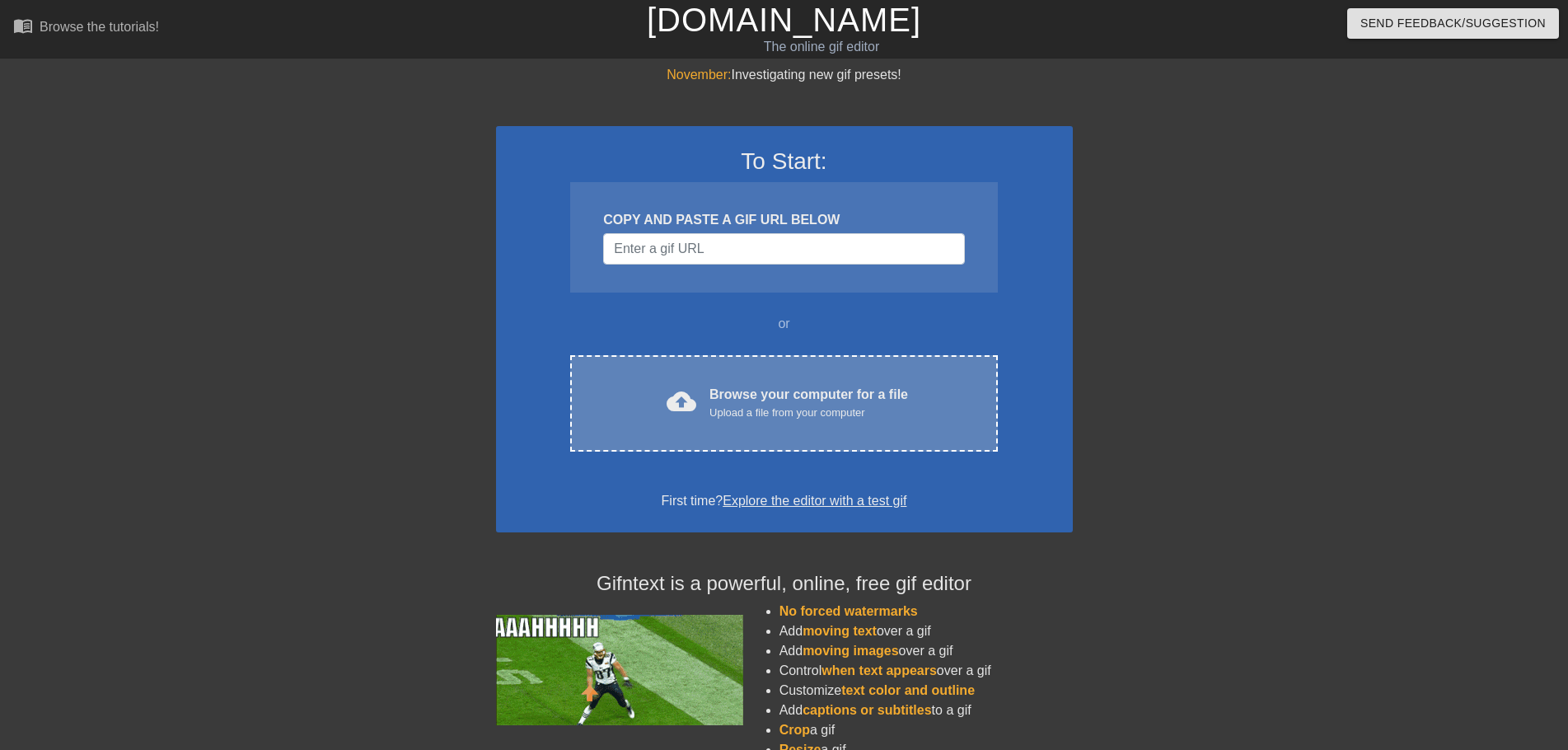
click at [734, 418] on div "Upload a file from your computer" at bounding box center [808, 413] width 198 height 17
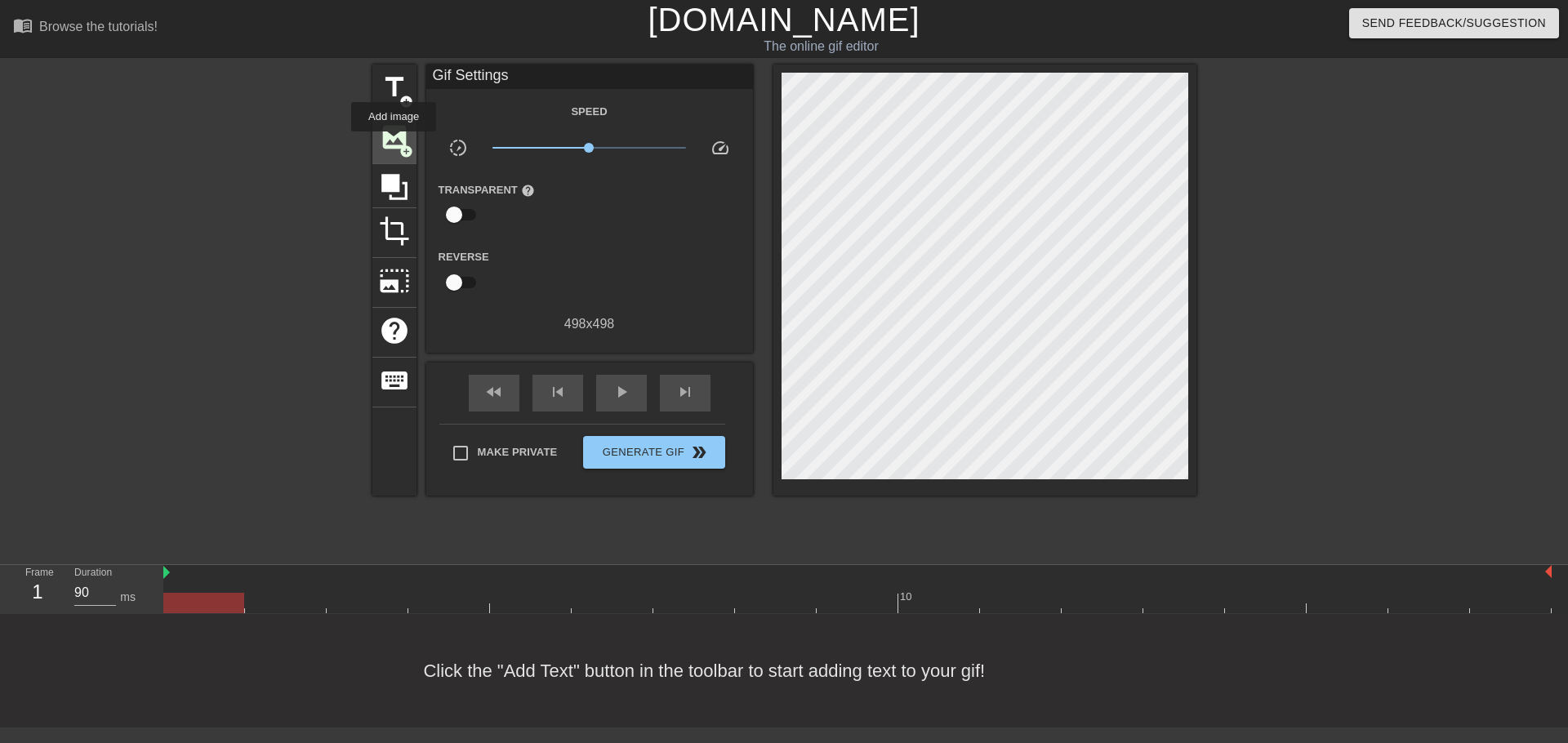
click at [393, 143] on span "image" at bounding box center [394, 137] width 31 height 31
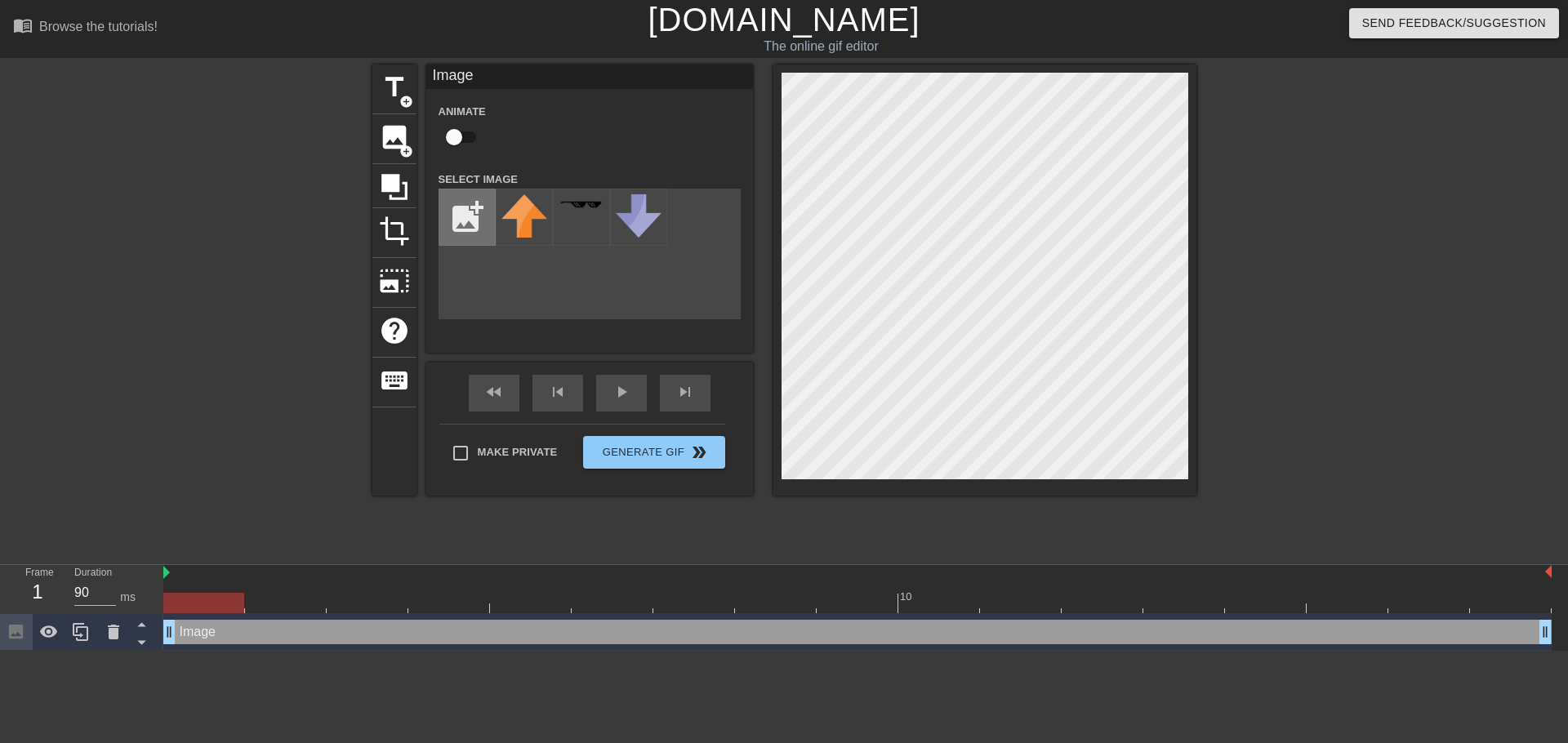
click at [456, 206] on input "file" at bounding box center [467, 217] width 56 height 56
type input "C:\fakepath\dancecattie2.png"
click at [511, 218] on img at bounding box center [524, 215] width 46 height 43
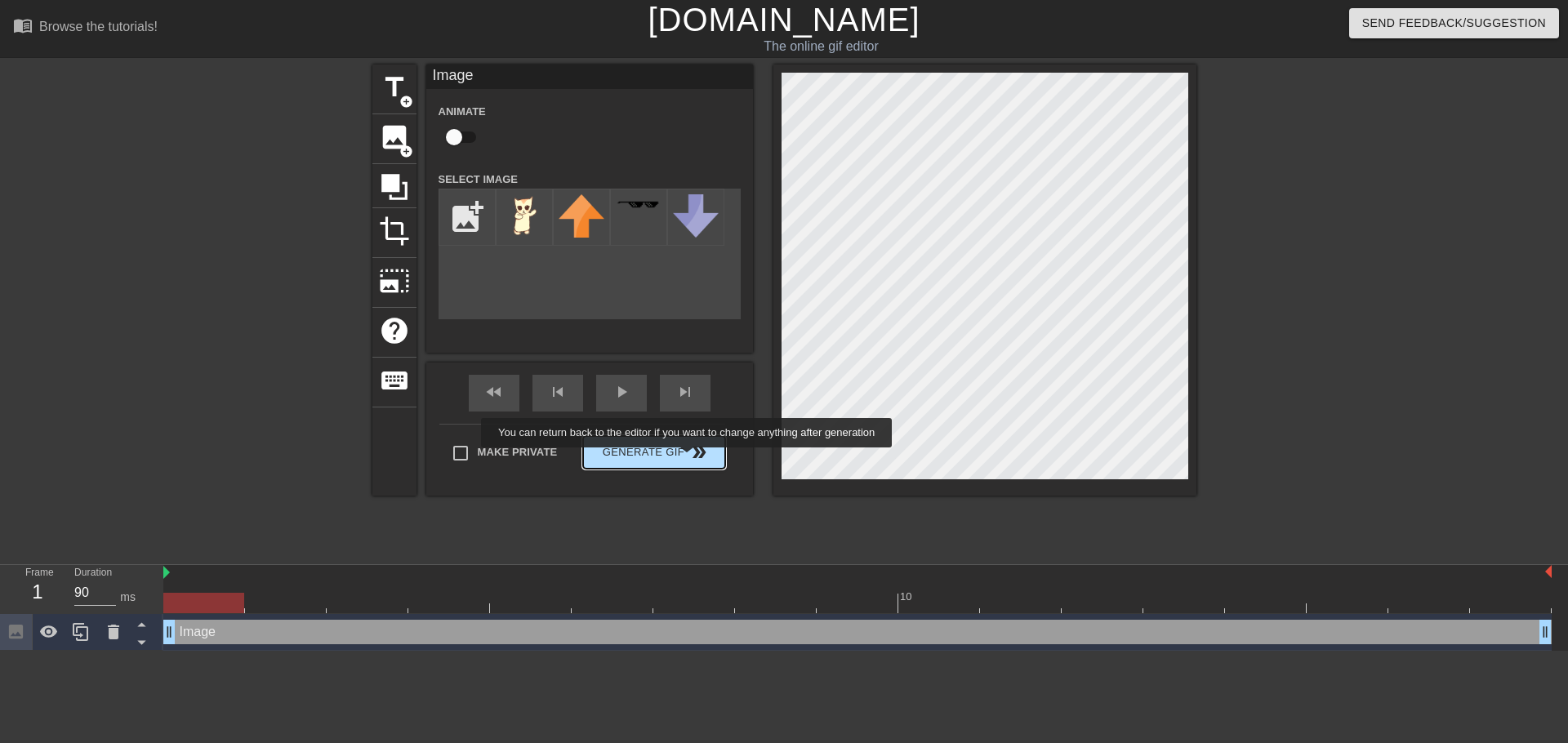
click at [688, 459] on span "Generate Gif double_arrow" at bounding box center [654, 453] width 128 height 20
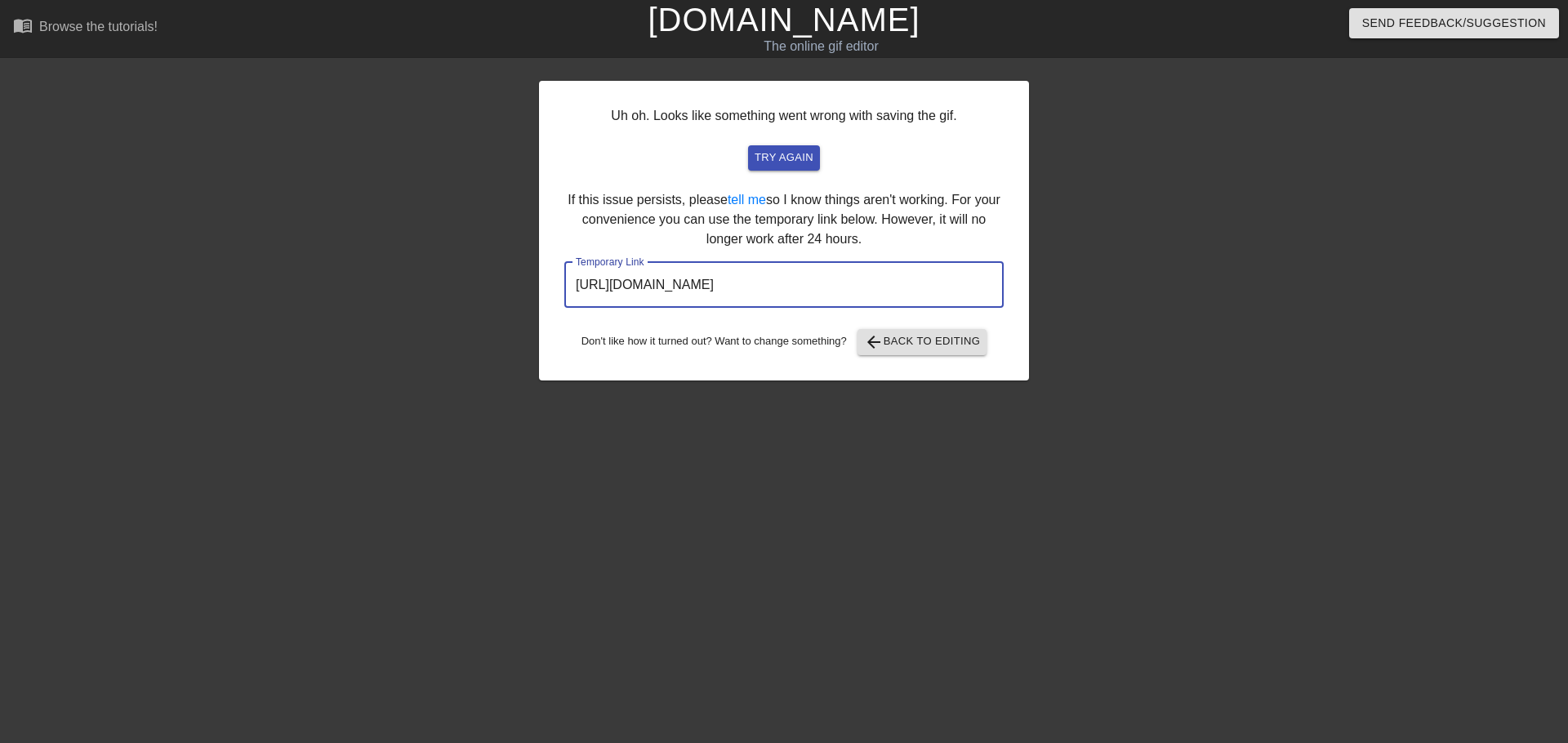
click at [828, 288] on input "https://www.gifntext.com/temp_generations/qnpqKVWu.gif" at bounding box center [784, 285] width 440 height 46
click at [806, 158] on span "try again" at bounding box center [784, 158] width 59 height 19
click at [892, 291] on input "https://www.gifntext.com/temp_generations/Wnze8FFH.gif" at bounding box center [784, 285] width 440 height 46
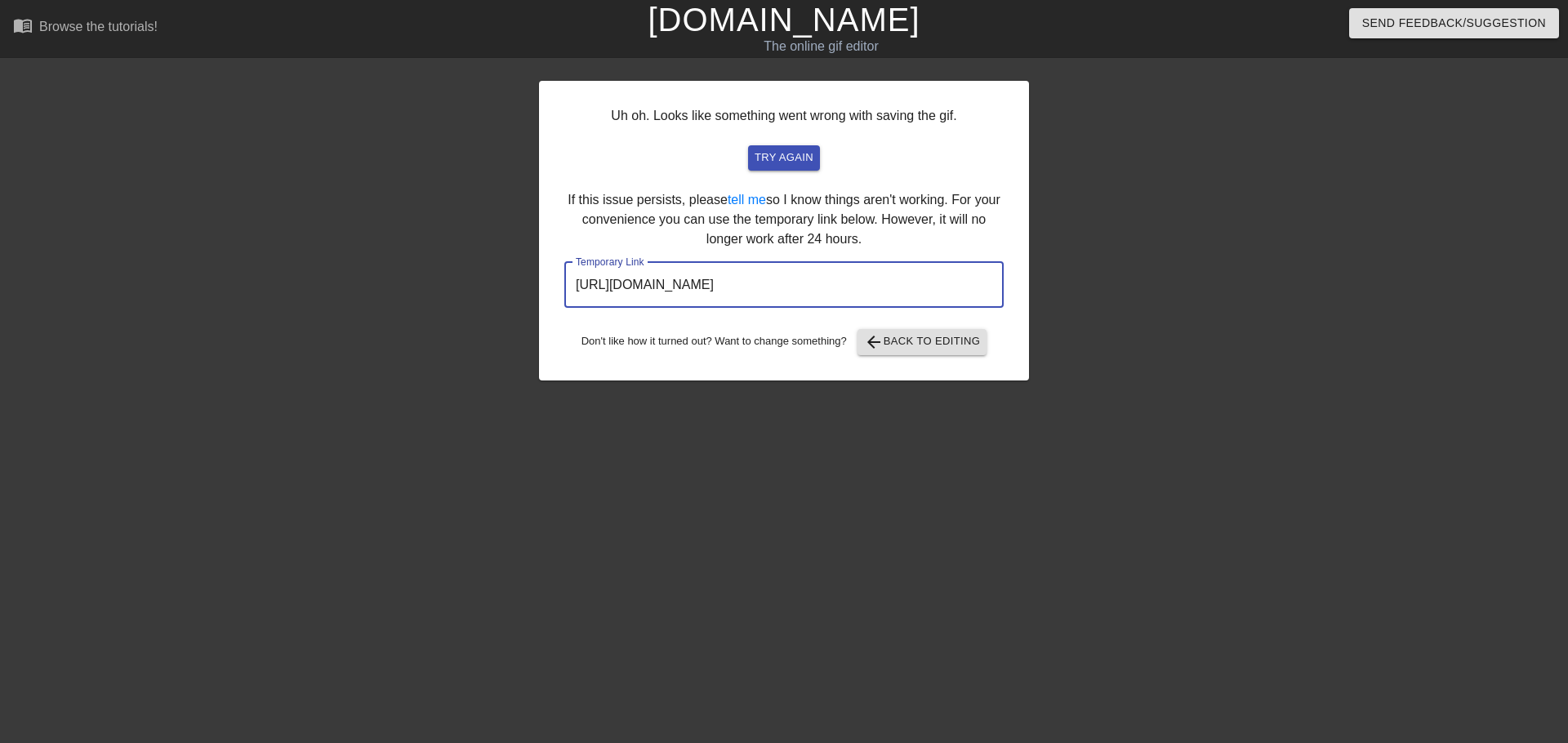
click at [892, 291] on input "https://www.gifntext.com/temp_generations/Wnze8FFH.gif" at bounding box center [784, 285] width 440 height 46
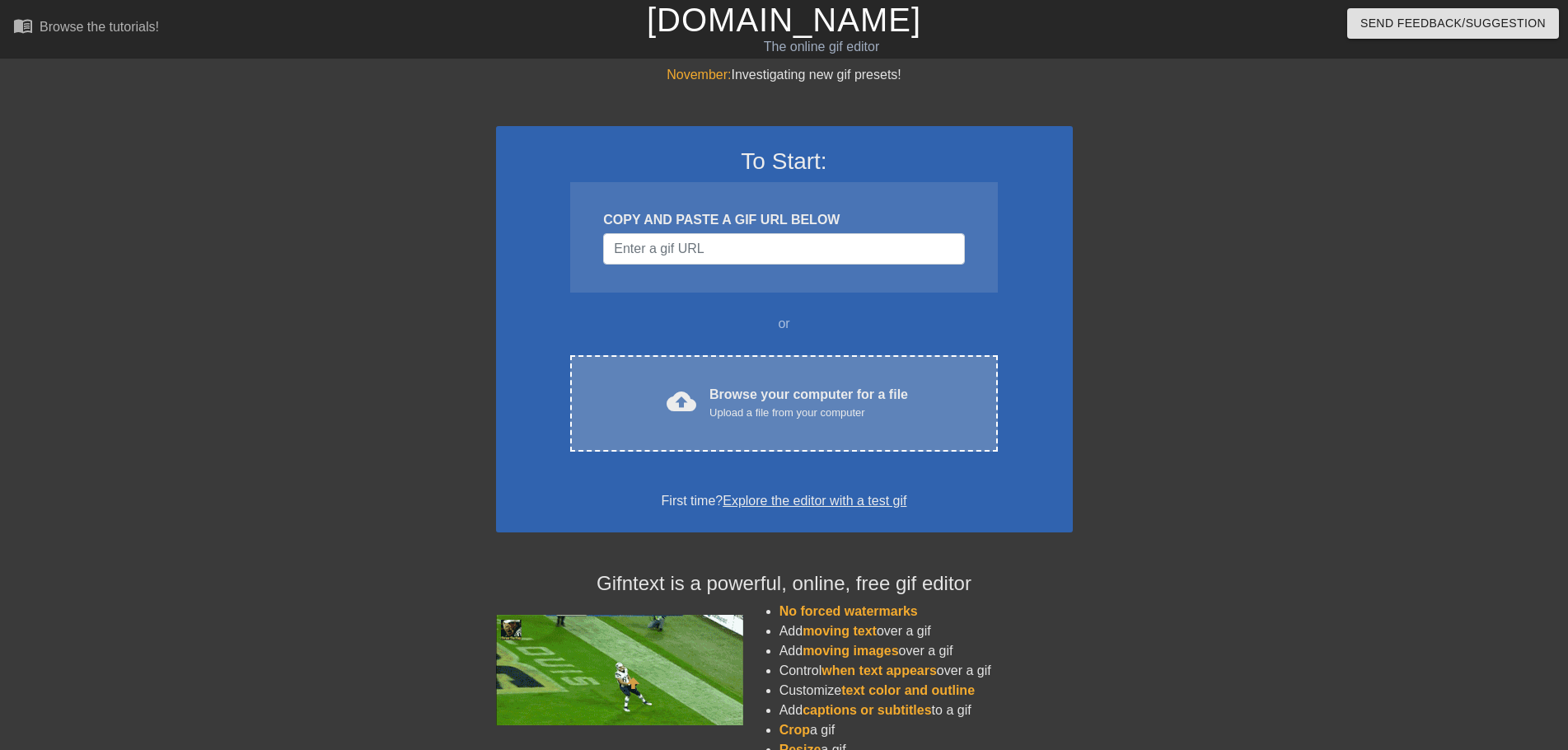
click at [827, 388] on div "Browse your computer for a file Upload a file from your computer" at bounding box center [808, 403] width 198 height 36
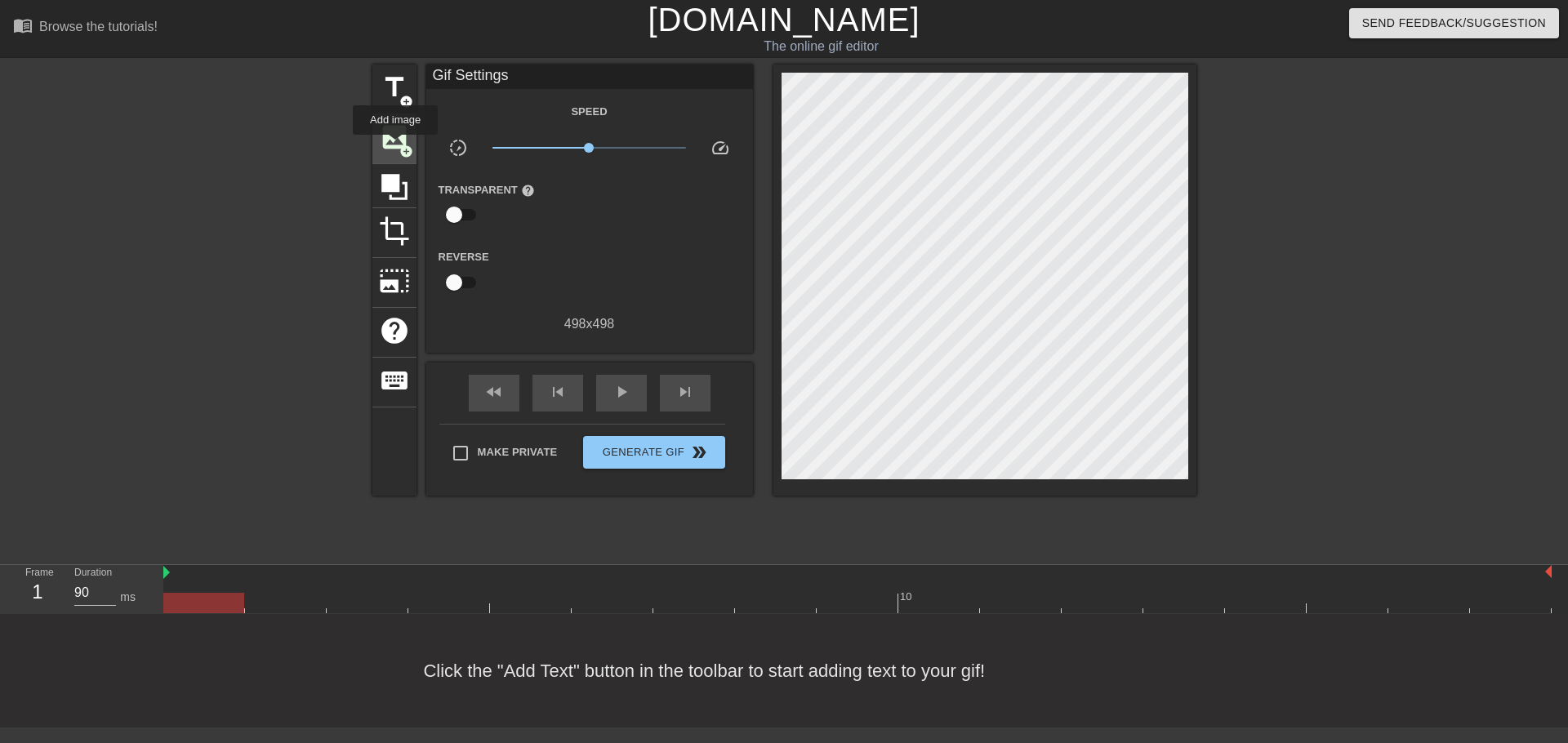
click at [393, 138] on span "image" at bounding box center [394, 137] width 31 height 31
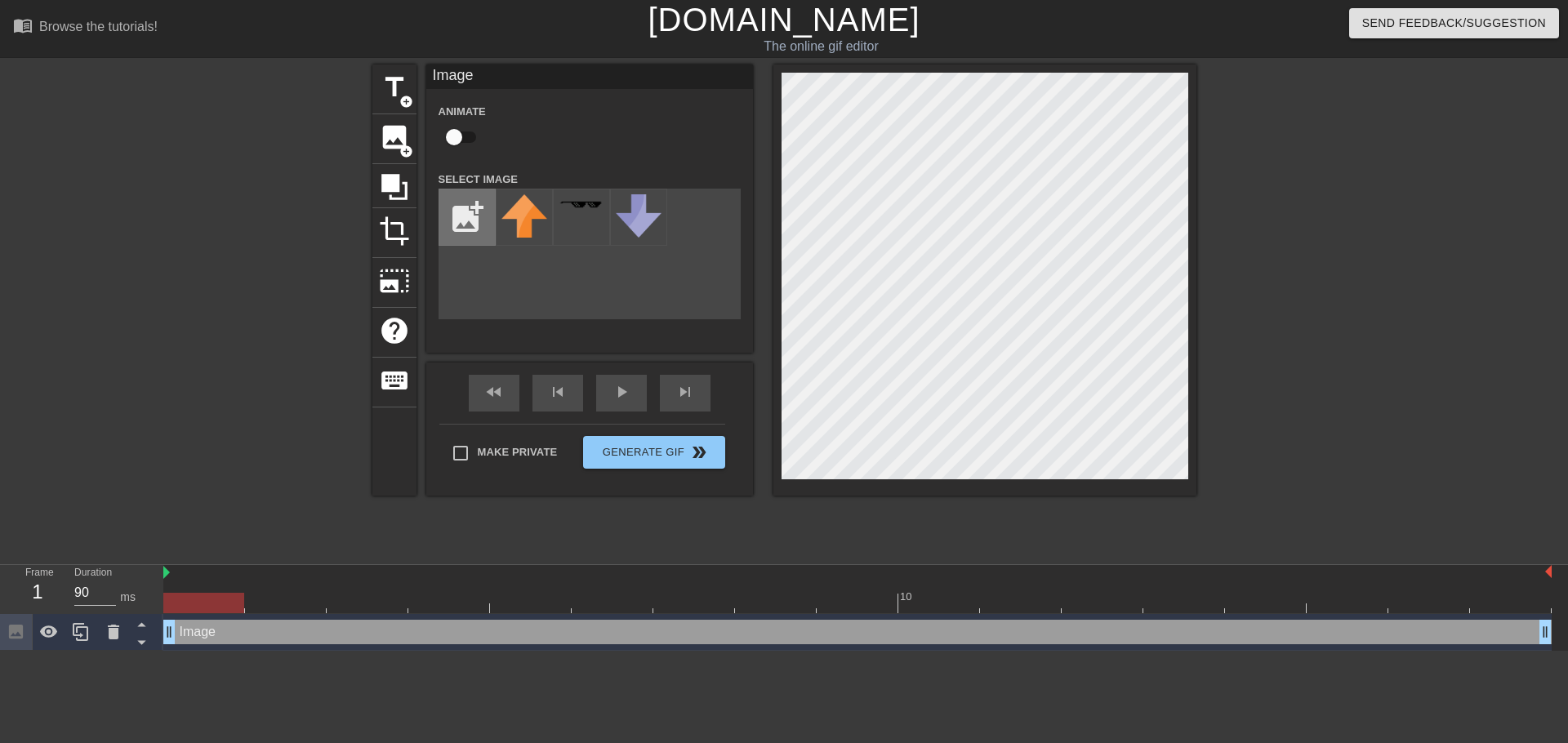
click at [475, 222] on input "file" at bounding box center [467, 217] width 56 height 56
click at [521, 219] on img at bounding box center [524, 215] width 46 height 42
click at [441, 211] on input "file" at bounding box center [467, 217] width 56 height 56
type input "C:\fakepath\dancecattie2.png"
click at [535, 204] on img at bounding box center [524, 215] width 46 height 43
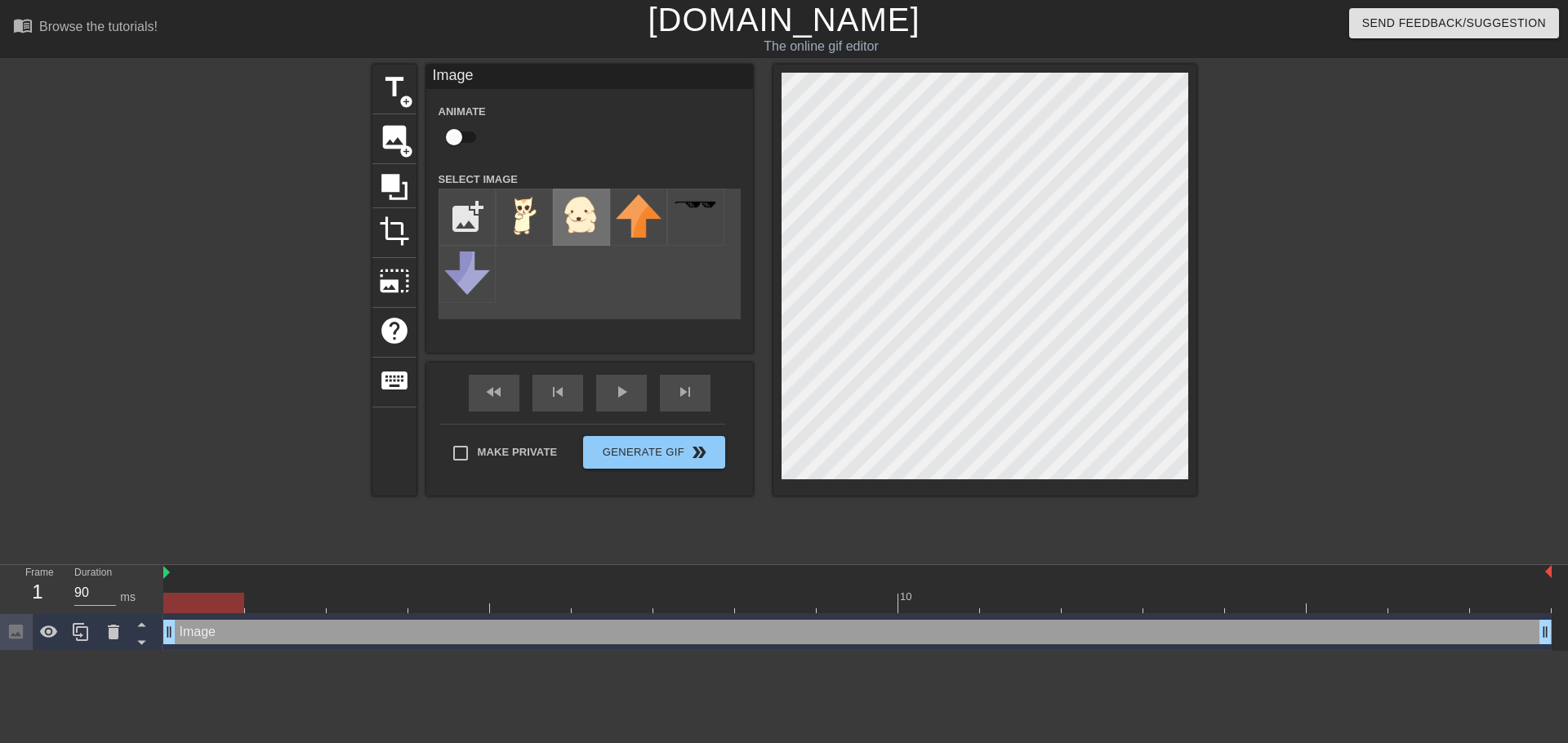
click at [576, 212] on img at bounding box center [581, 215] width 46 height 42
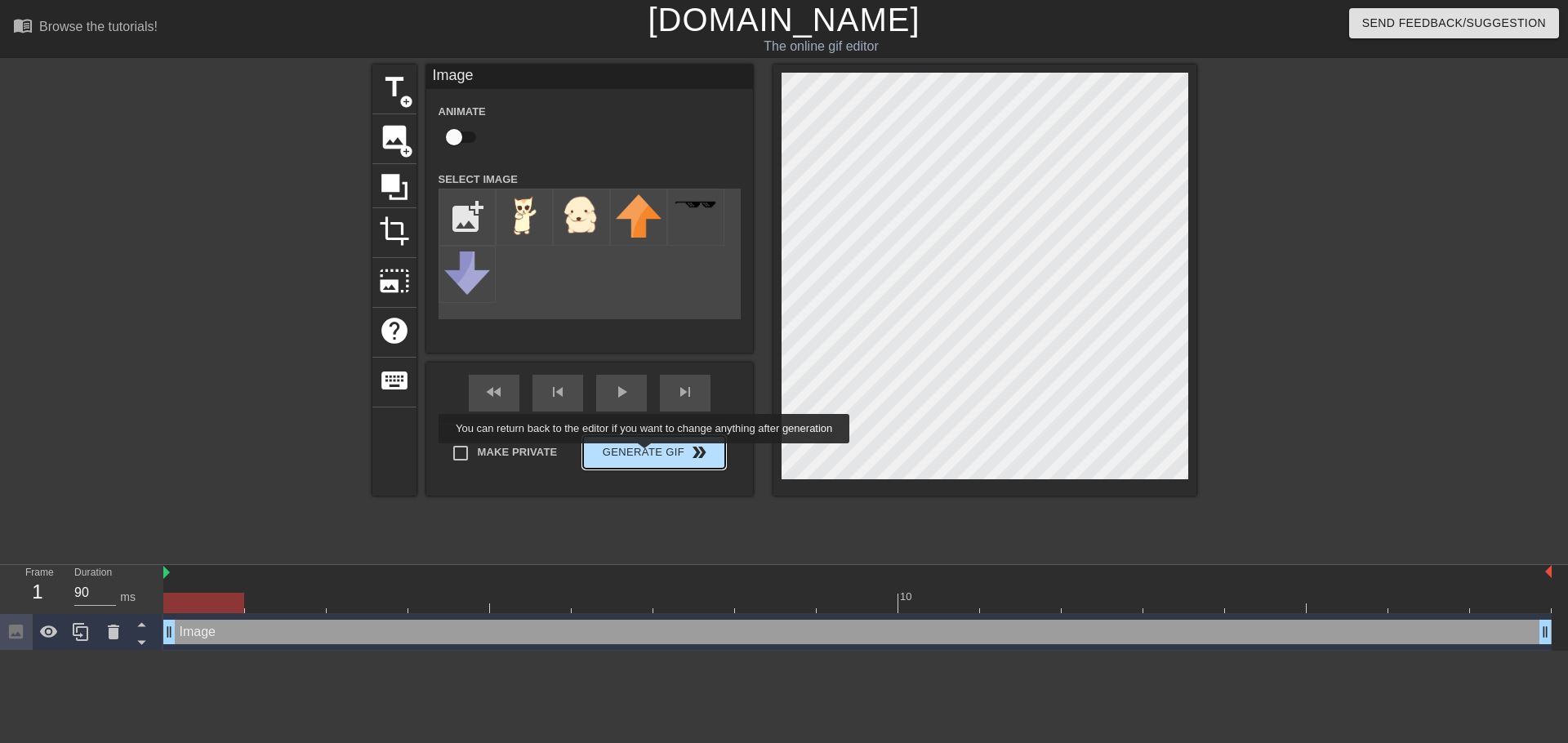
click at [646, 455] on span "Generate Gif double_arrow" at bounding box center [654, 453] width 128 height 20
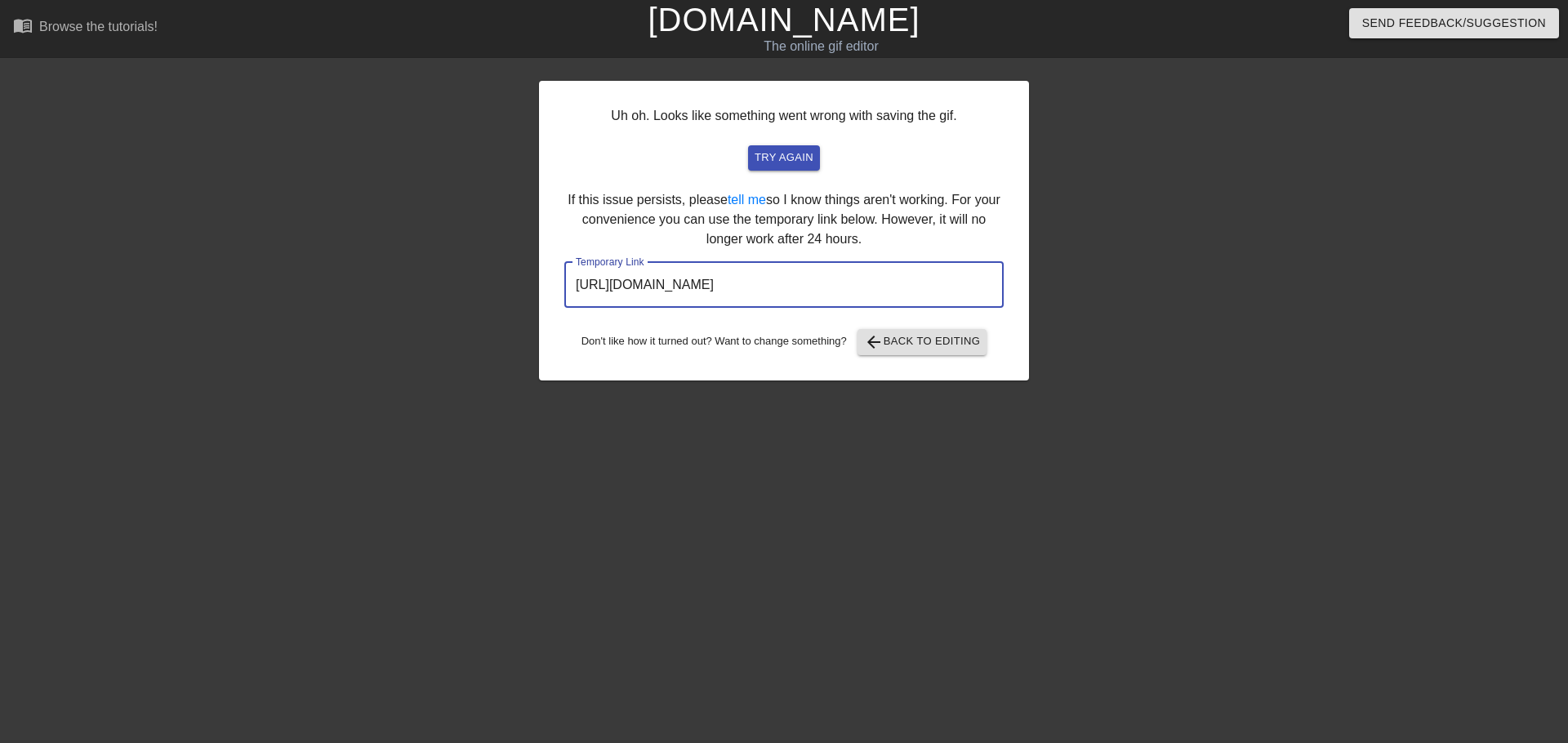
click at [763, 279] on input "[URL][DOMAIN_NAME]" at bounding box center [784, 285] width 440 height 46
click at [762, 279] on input "[URL][DOMAIN_NAME]" at bounding box center [784, 285] width 440 height 46
drag, startPoint x: 923, startPoint y: 366, endPoint x: 909, endPoint y: 355, distance: 17.8
click at [923, 367] on div "Uh oh. Looks like something went wrong with saving the gif. try again If this i…" at bounding box center [784, 230] width 490 height 300
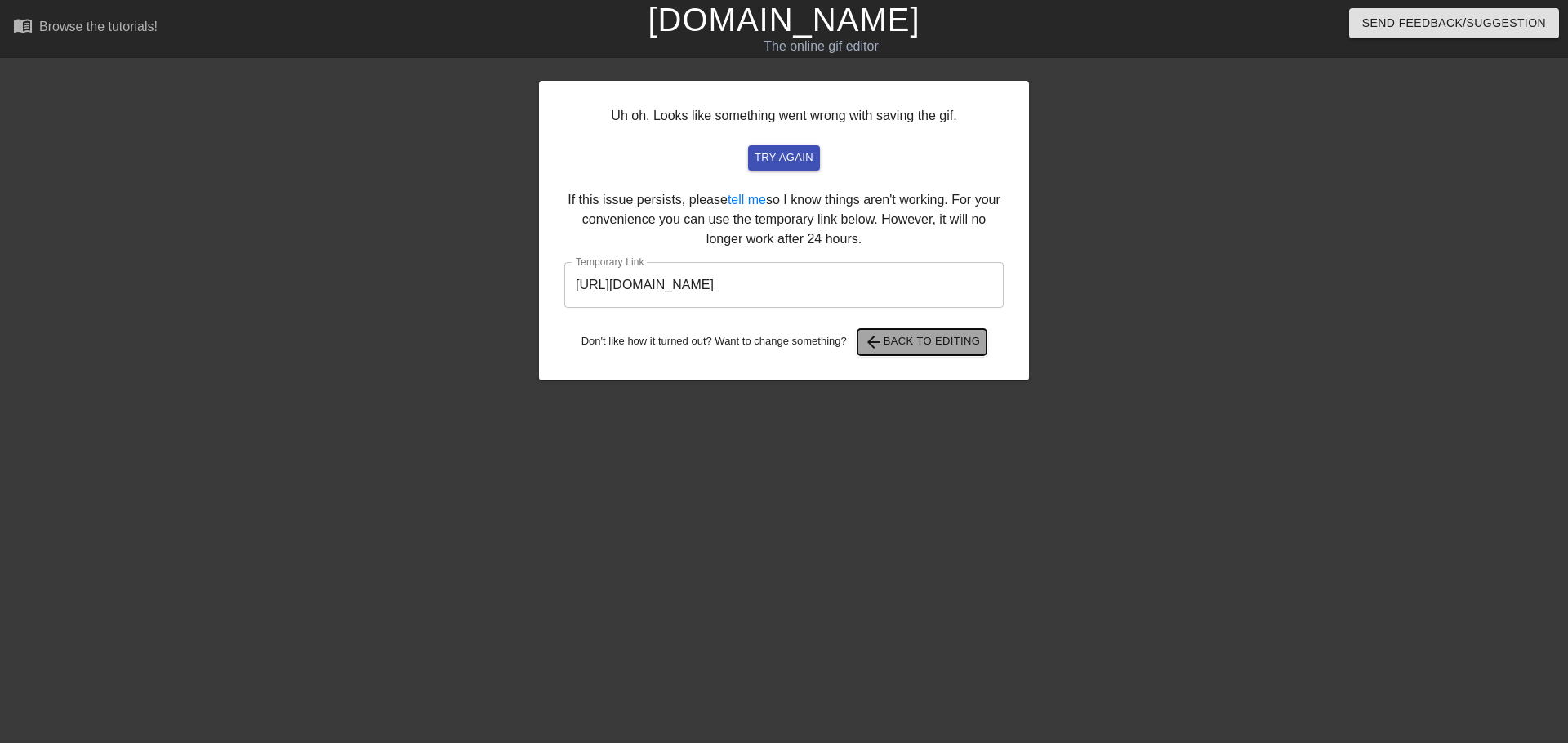
click at [905, 350] on span "arrow_back Back to Editing" at bounding box center [922, 342] width 117 height 20
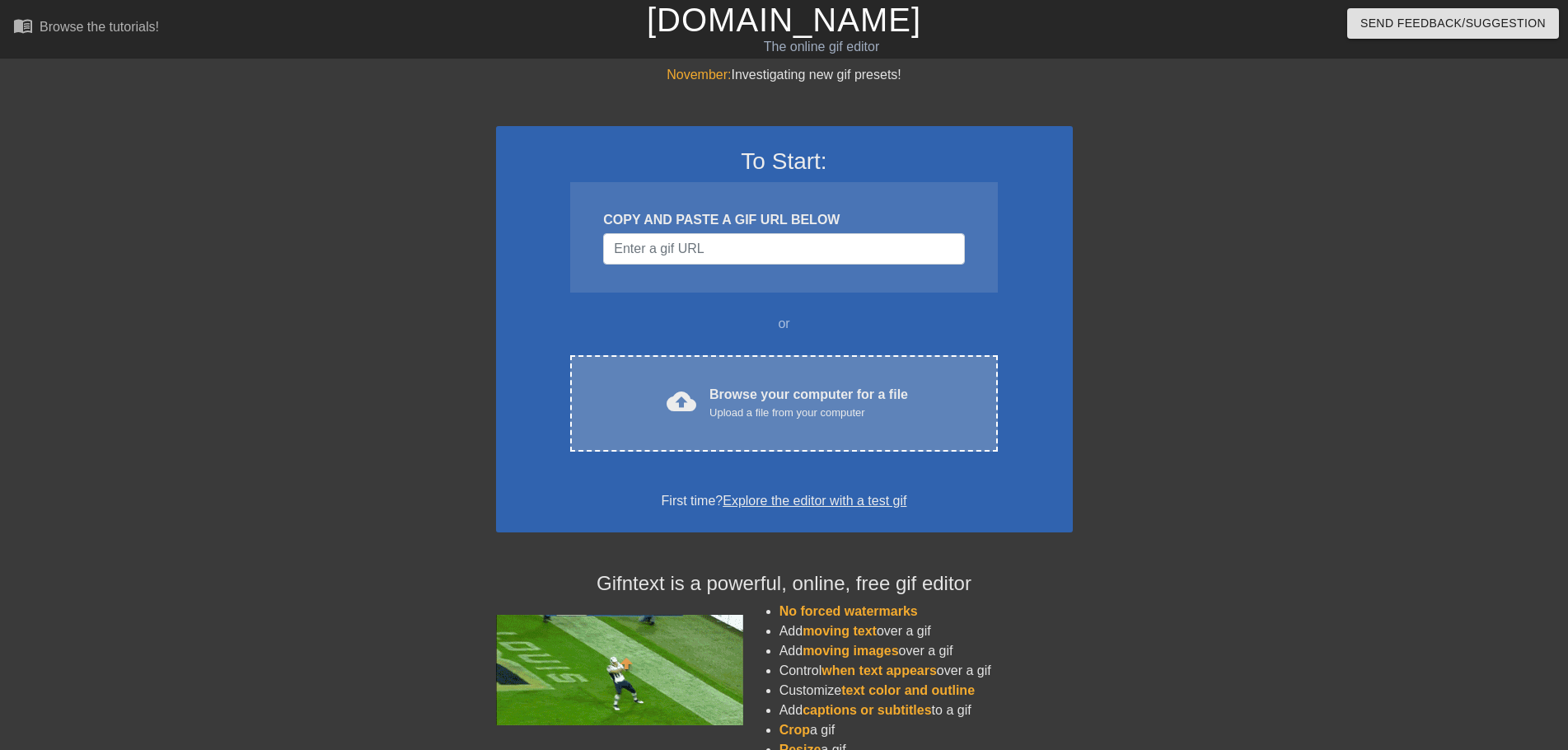
click at [743, 371] on div "cloud_upload Browse your computer for a file Upload a file from your computer C…" at bounding box center [784, 403] width 427 height 97
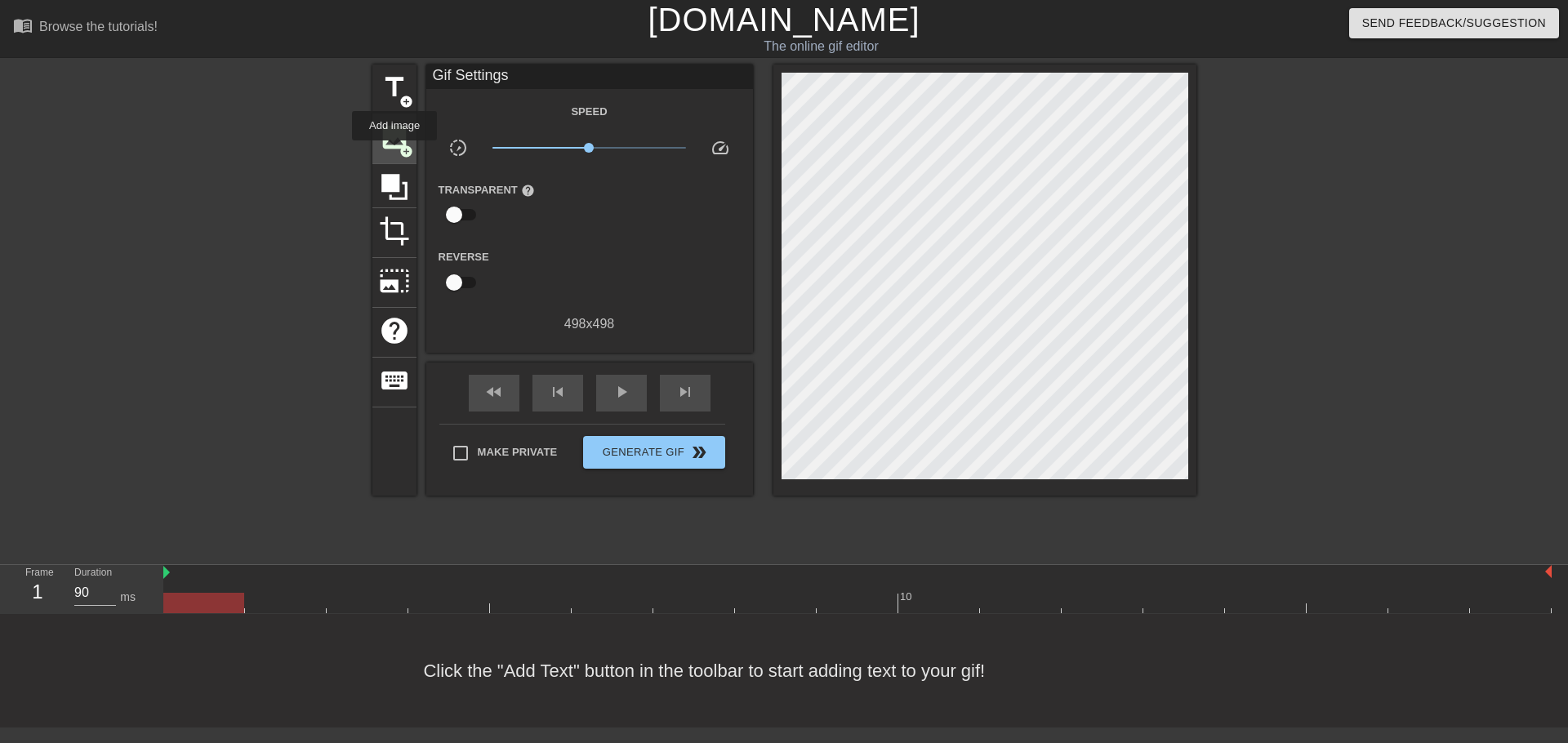
click at [394, 152] on div "image add_circle" at bounding box center [394, 139] width 44 height 50
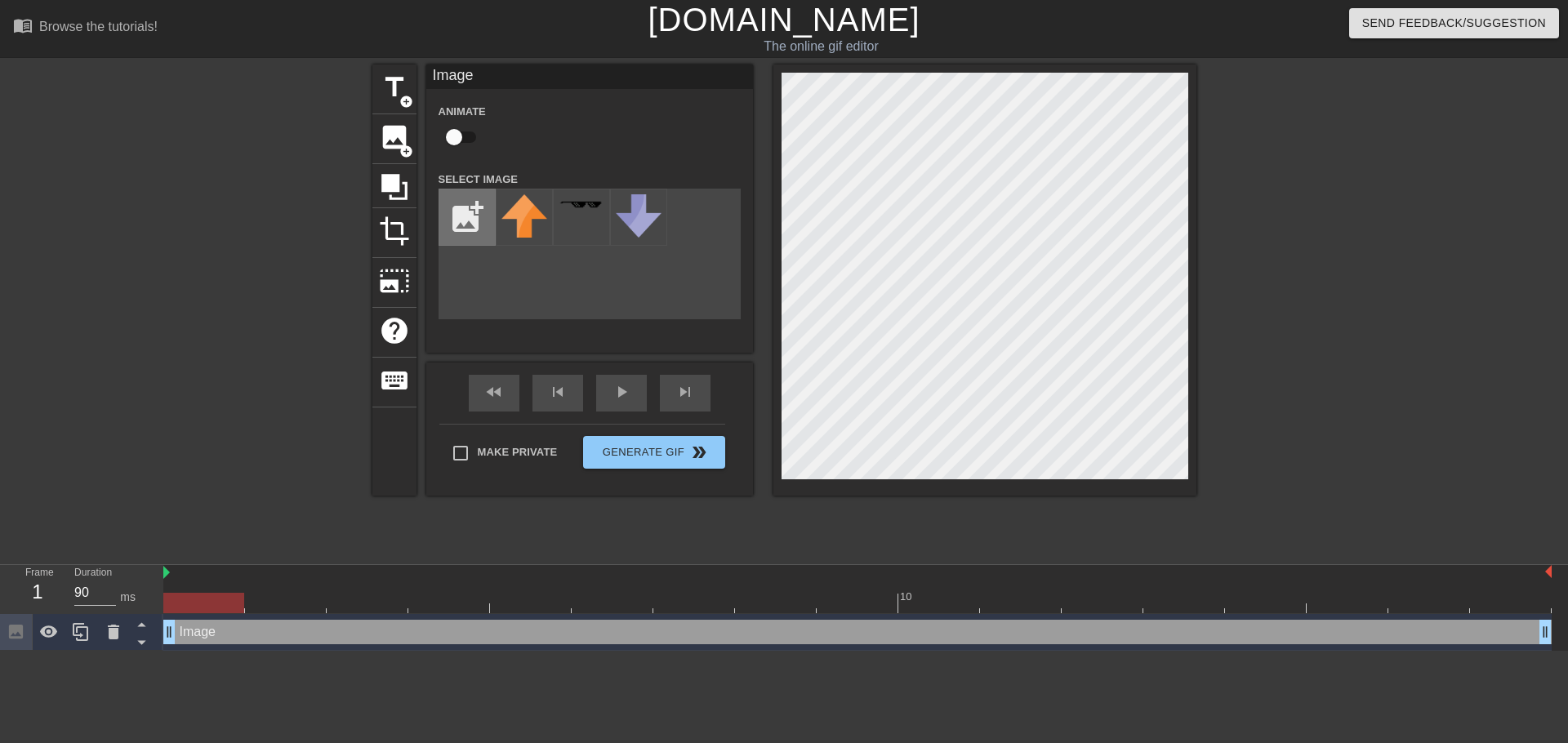
click at [459, 227] on input "file" at bounding box center [467, 217] width 56 height 56
type input "C:\fakepath\dancecattie2.png"
click at [525, 213] on img at bounding box center [524, 215] width 46 height 43
click at [1203, 128] on div "title add_circle image add_circle crop photo_size_select_large help keyboard Im…" at bounding box center [784, 310] width 1568 height 490
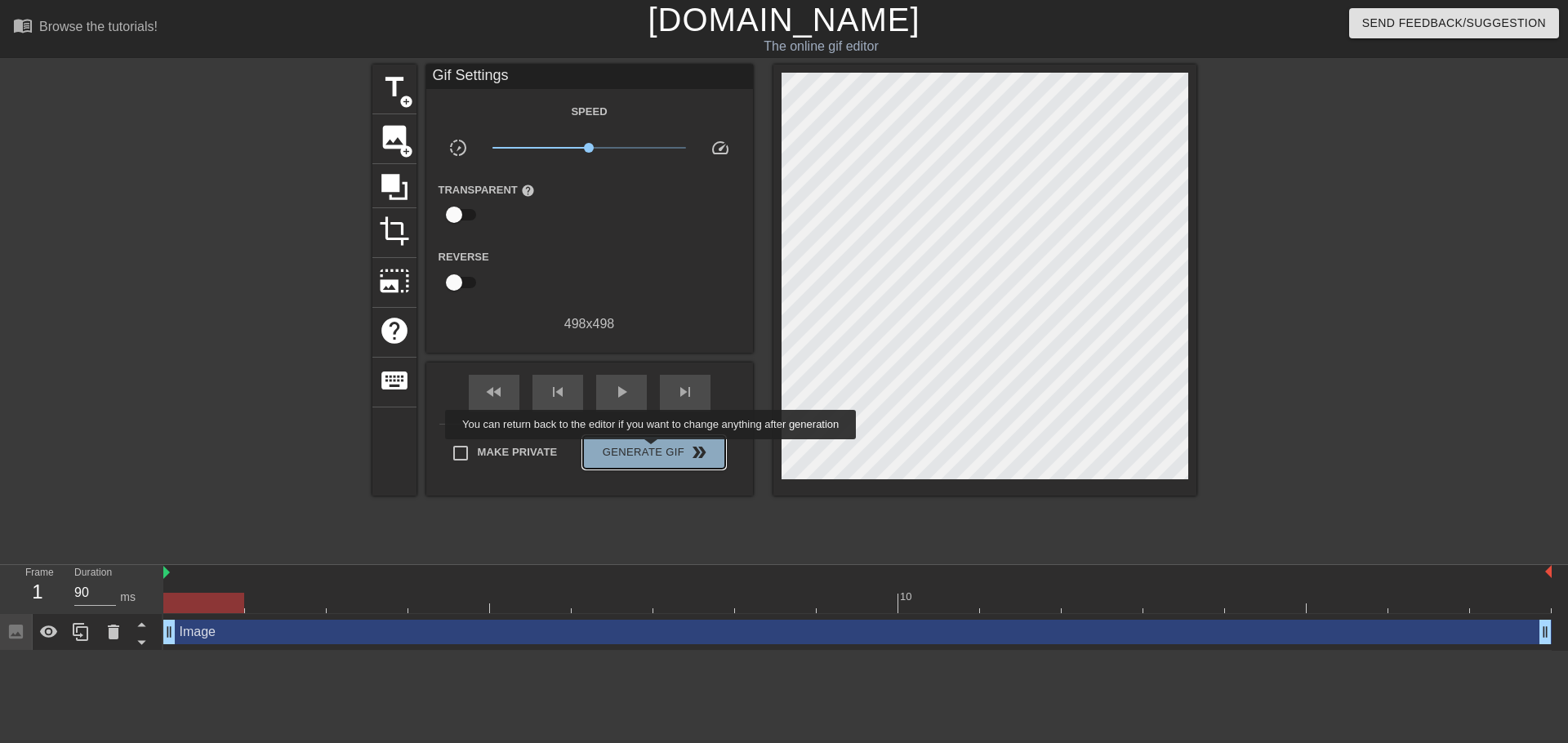
click at [653, 451] on span "Generate Gif double_arrow" at bounding box center [654, 453] width 128 height 20
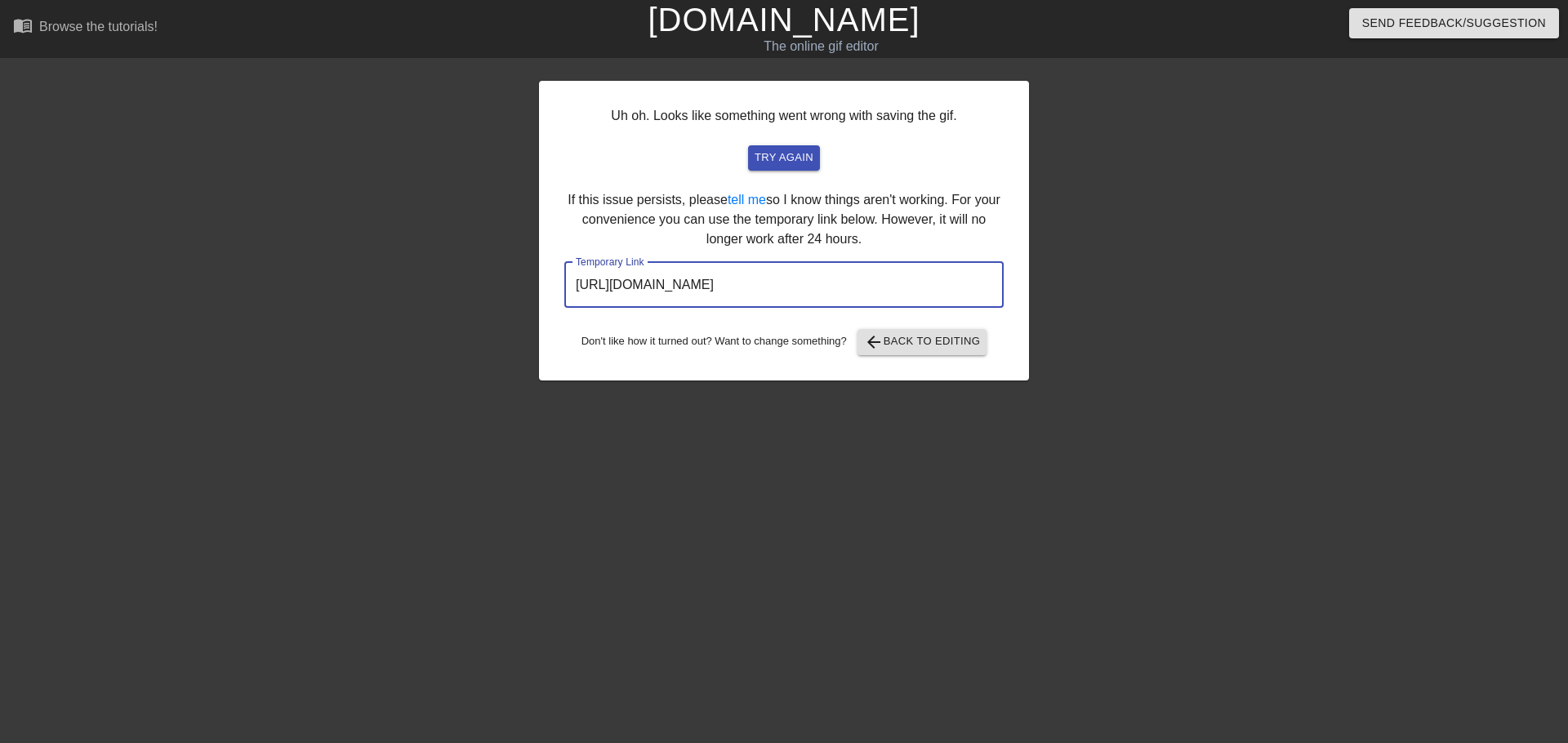
click at [816, 289] on input "https://www.gifntext.com/temp_generations/qLv5WUYm.gif" at bounding box center [784, 285] width 440 height 46
